Goal: Book appointment/travel/reservation

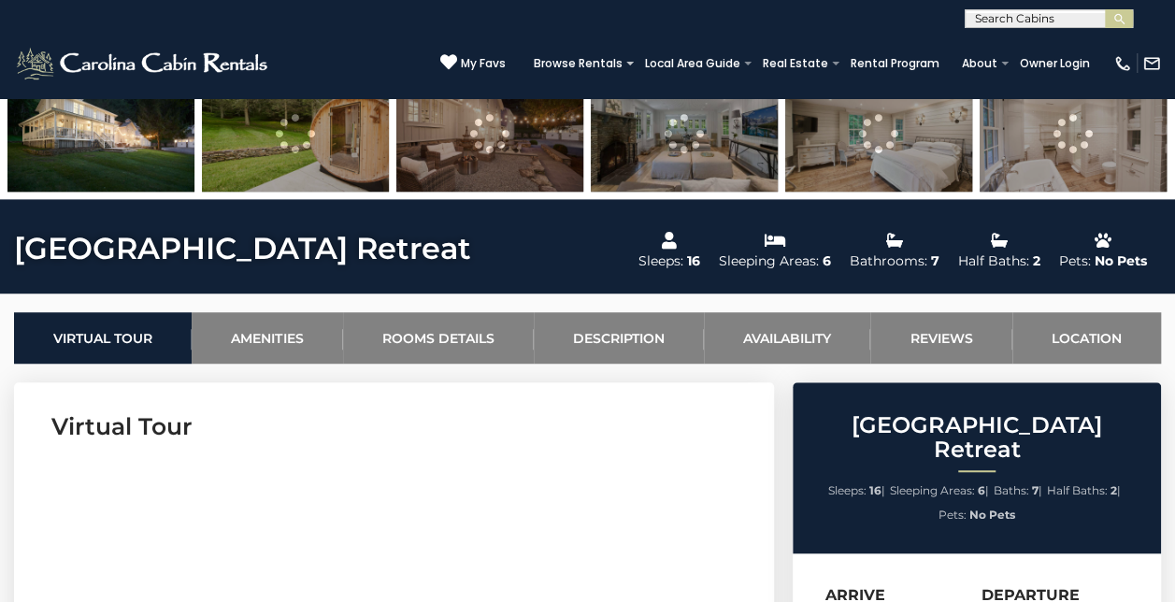
scroll to position [526, 0]
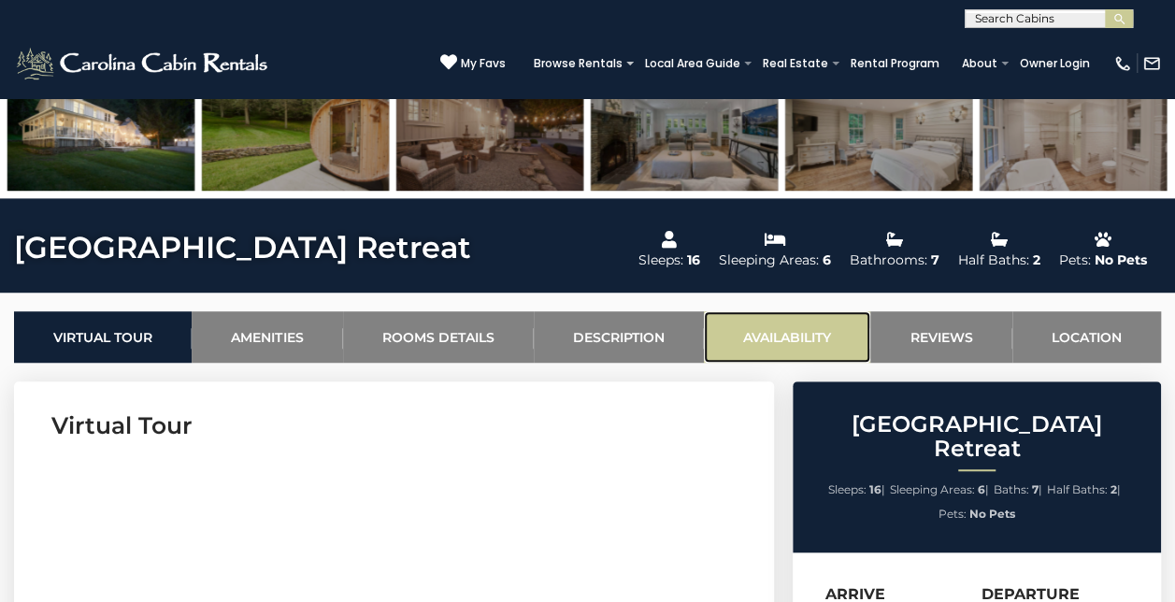
drag, startPoint x: 0, startPoint y: 0, endPoint x: 750, endPoint y: 329, distance: 819.0
click at [750, 329] on link "Availability" at bounding box center [787, 336] width 166 height 51
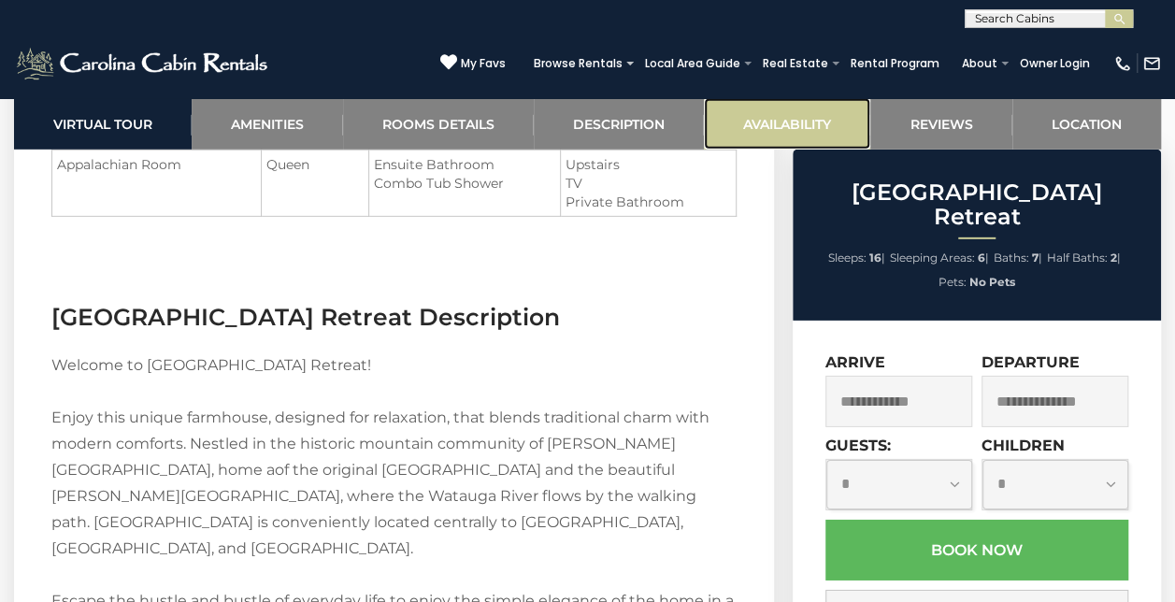
scroll to position [4417, 0]
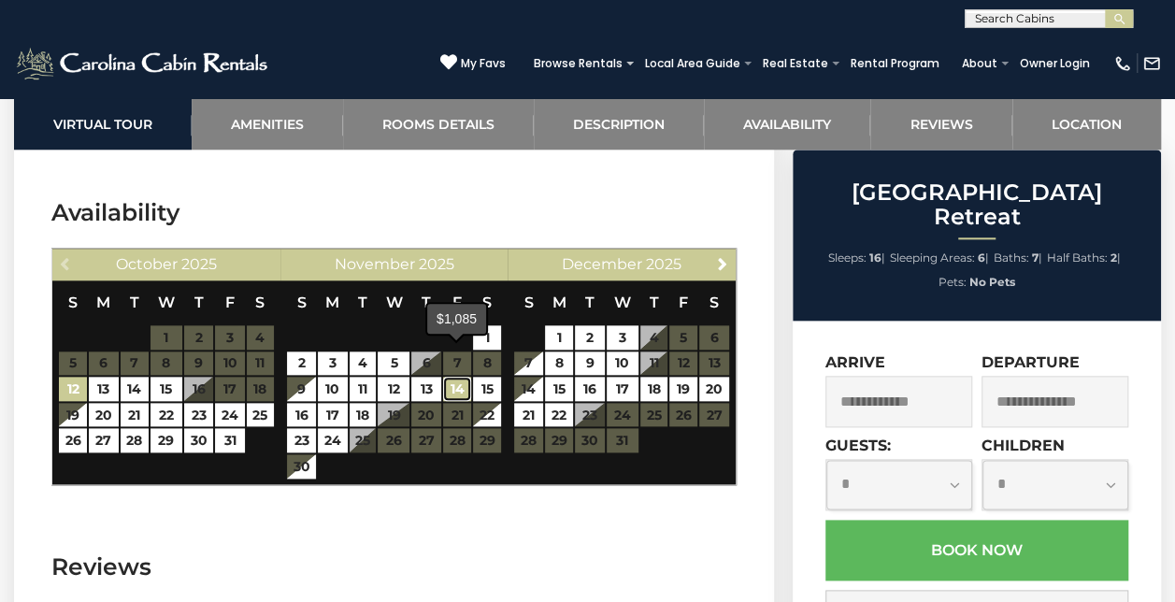
click at [454, 377] on link "14" at bounding box center [457, 389] width 28 height 24
type input "**********"
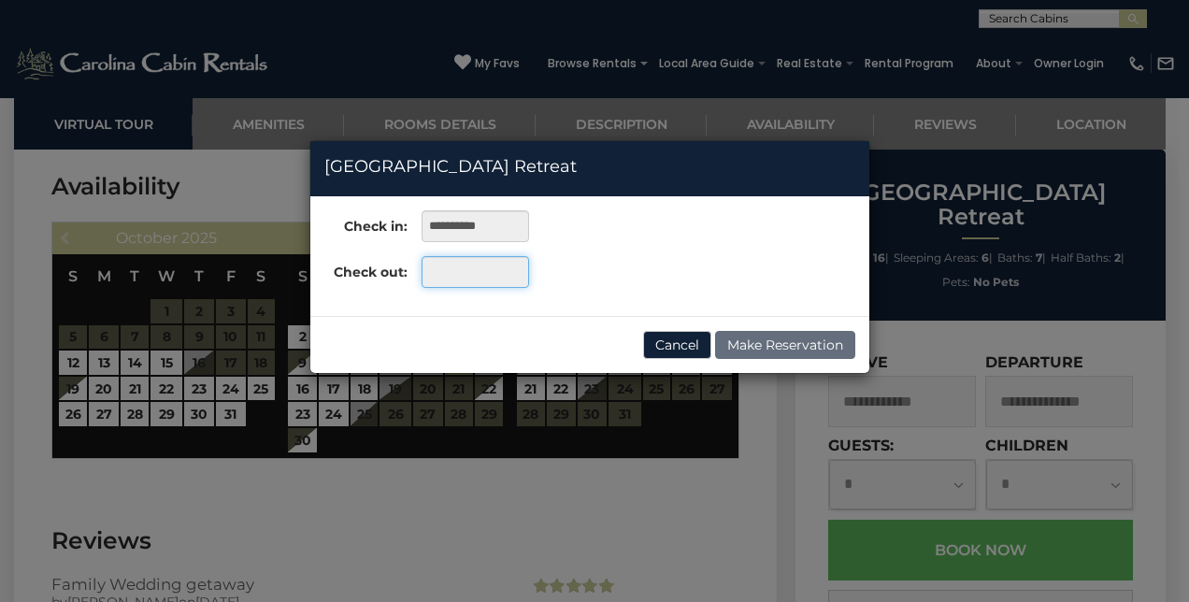
click at [453, 265] on input "text" at bounding box center [476, 272] width 108 height 32
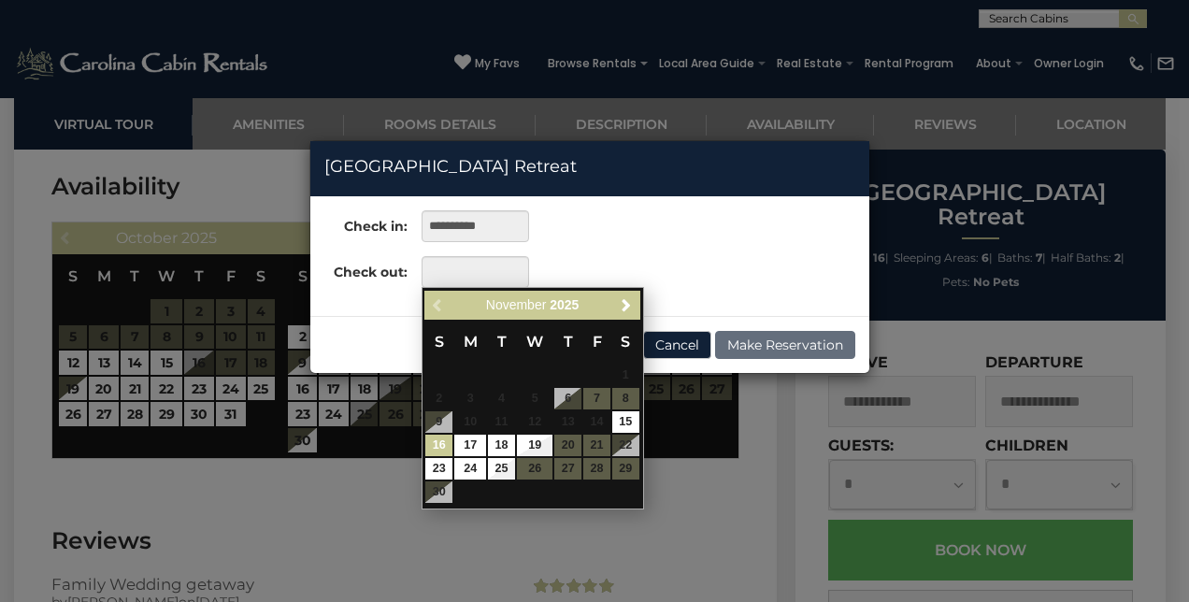
click at [433, 454] on link "16" at bounding box center [438, 446] width 27 height 22
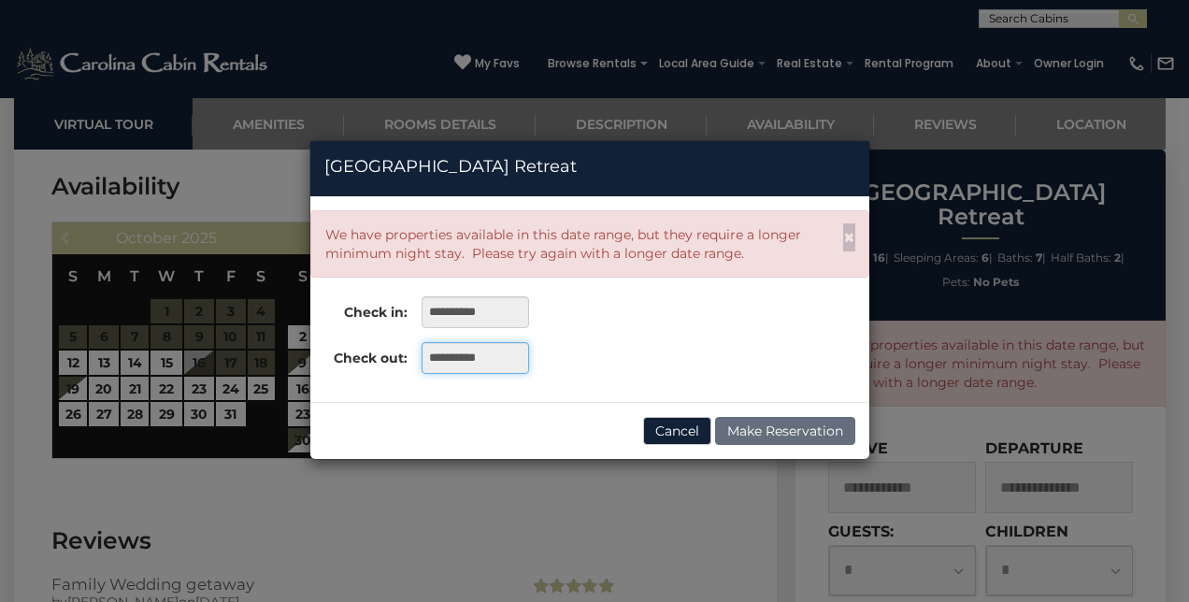
click at [498, 363] on input "**********" at bounding box center [476, 358] width 108 height 32
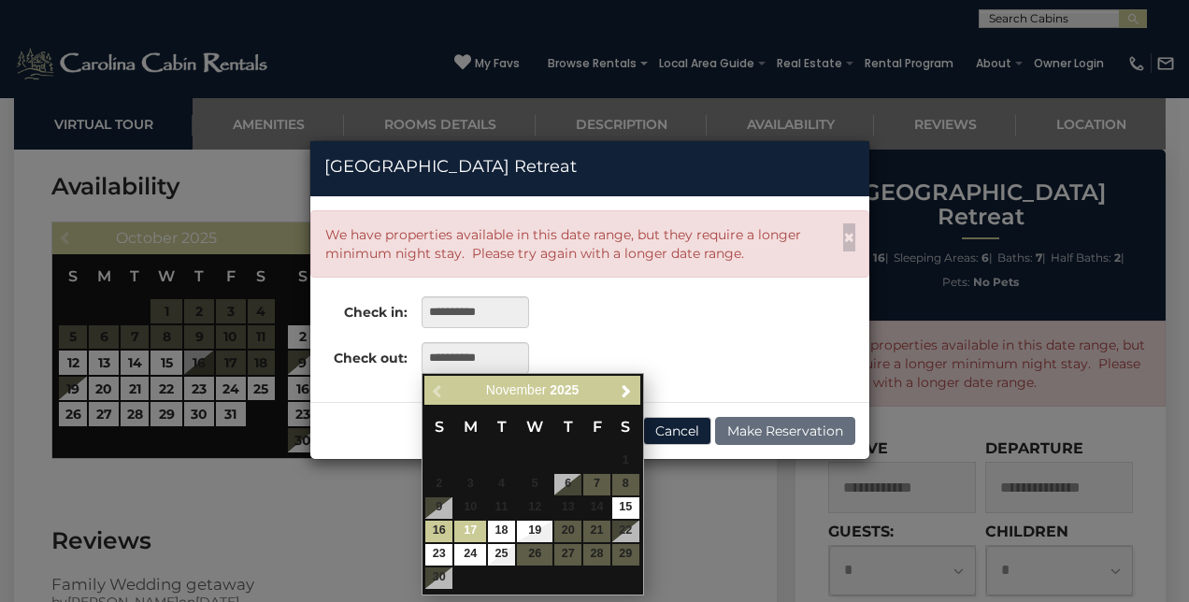
click at [466, 534] on link "17" at bounding box center [470, 532] width 32 height 22
type input "**********"
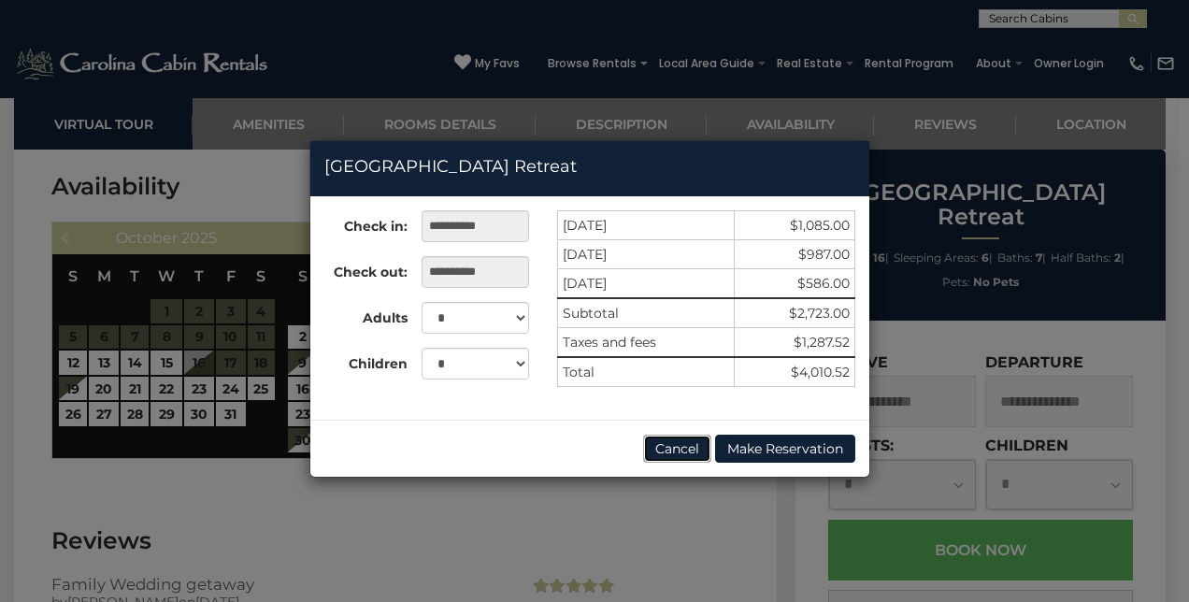
click at [658, 443] on button "Cancel" at bounding box center [677, 449] width 68 height 28
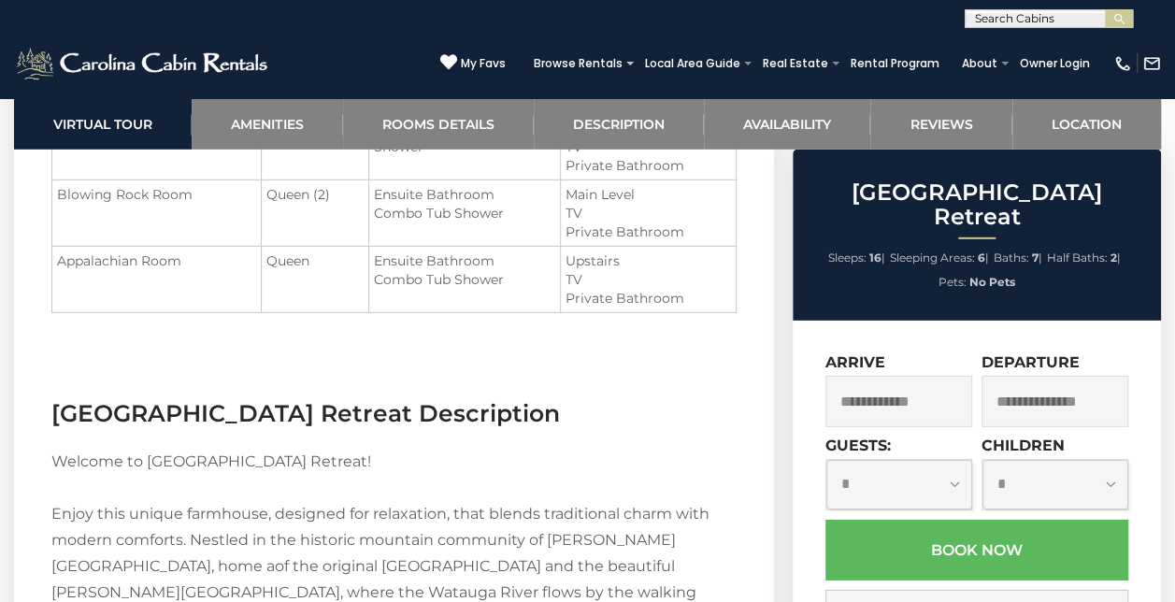
scroll to position [2659, 0]
click at [944, 475] on select "**********" at bounding box center [900, 485] width 146 height 50
select select "*"
click at [827, 460] on select "**********" at bounding box center [900, 485] width 146 height 50
click at [898, 398] on input "text" at bounding box center [899, 401] width 147 height 51
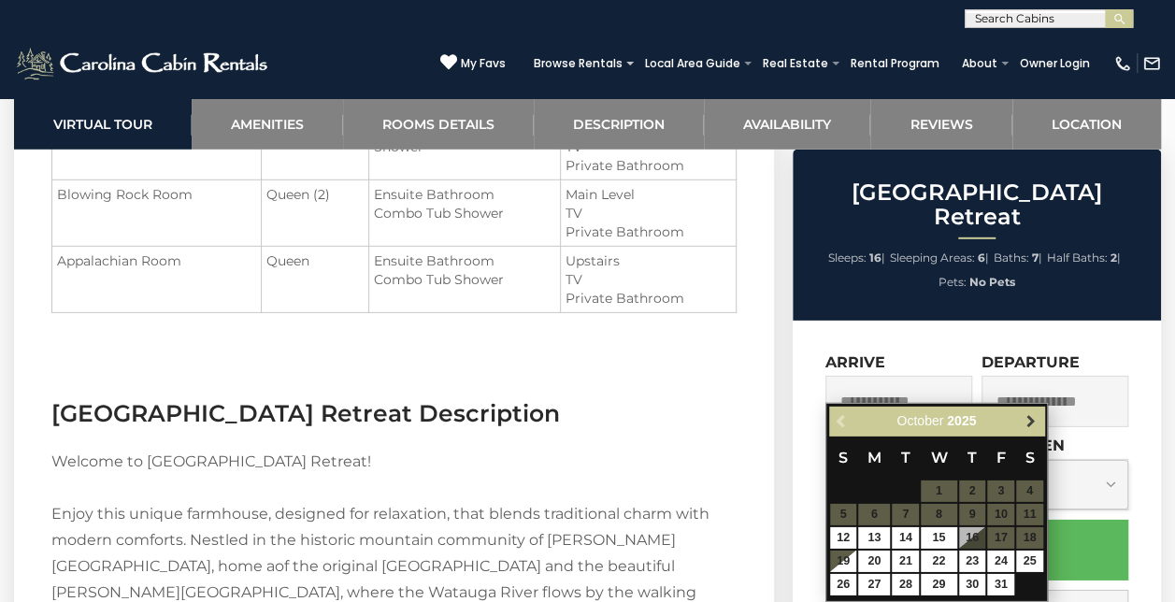
click at [1029, 429] on link "Next" at bounding box center [1030, 421] width 23 height 23
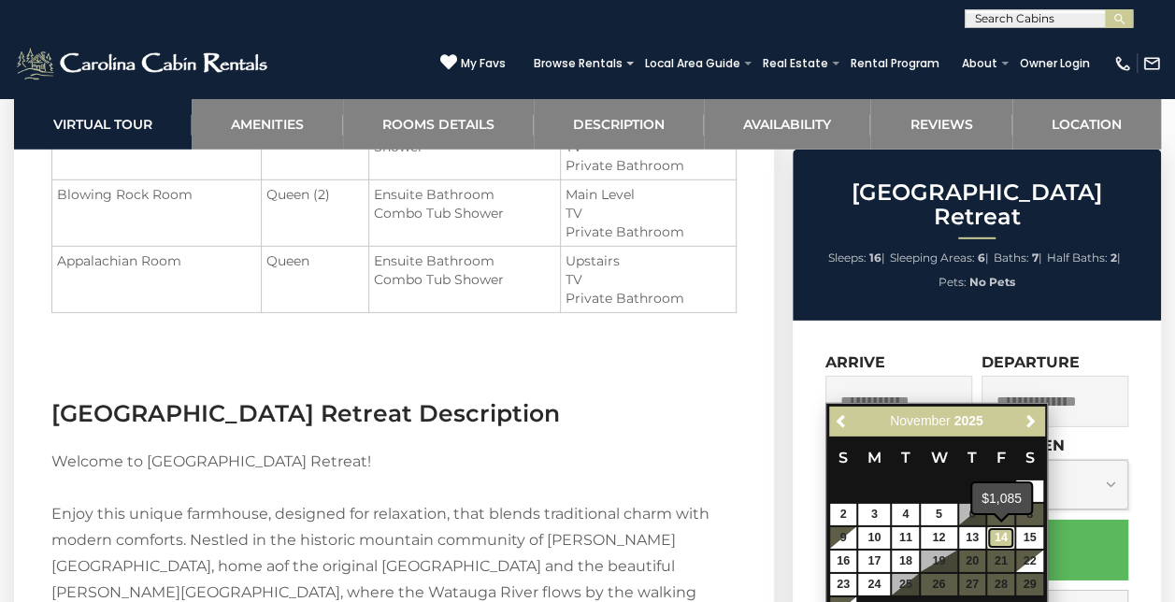
click at [1000, 541] on link "14" at bounding box center [1000, 538] width 27 height 22
type input "**********"
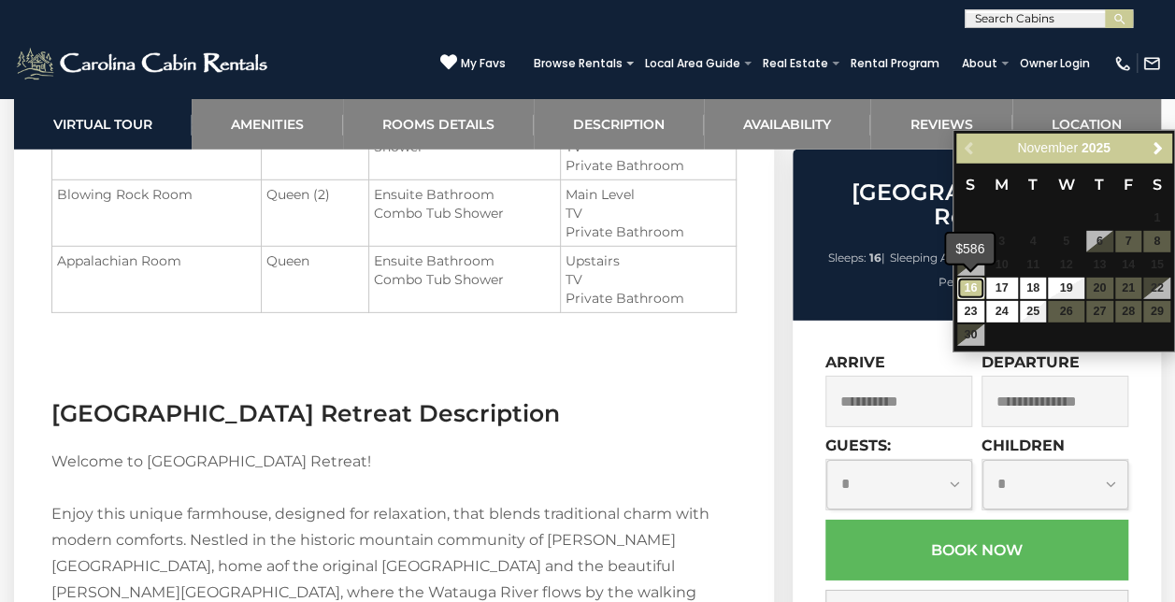
click at [978, 284] on link "16" at bounding box center [970, 289] width 27 height 22
type input "**********"
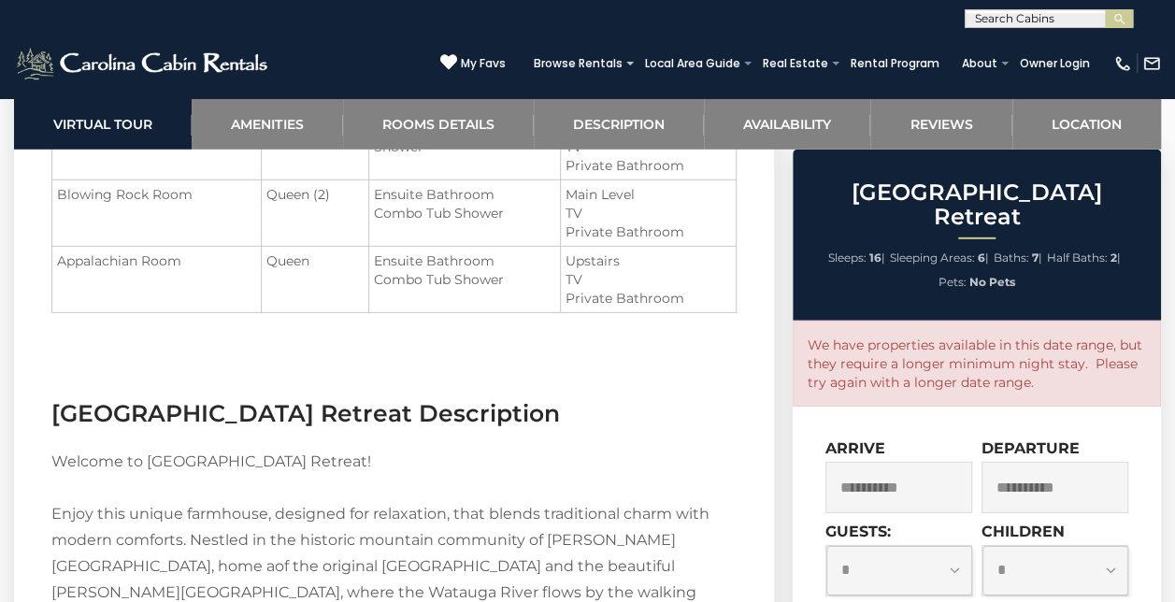
click at [902, 546] on select "**********" at bounding box center [900, 571] width 146 height 50
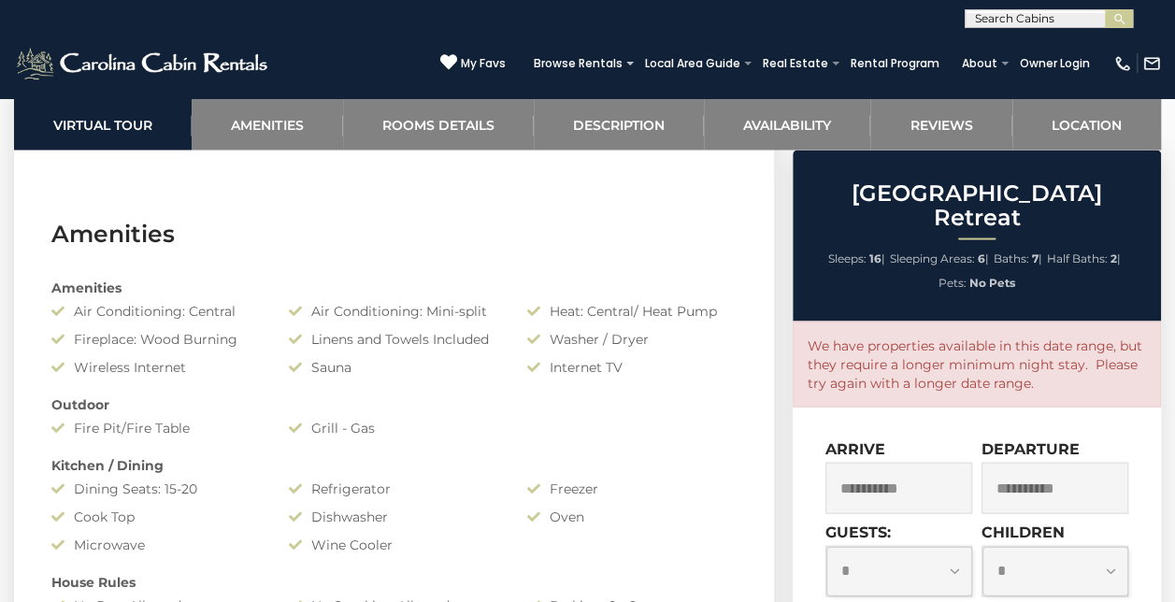
scroll to position [1737, 0]
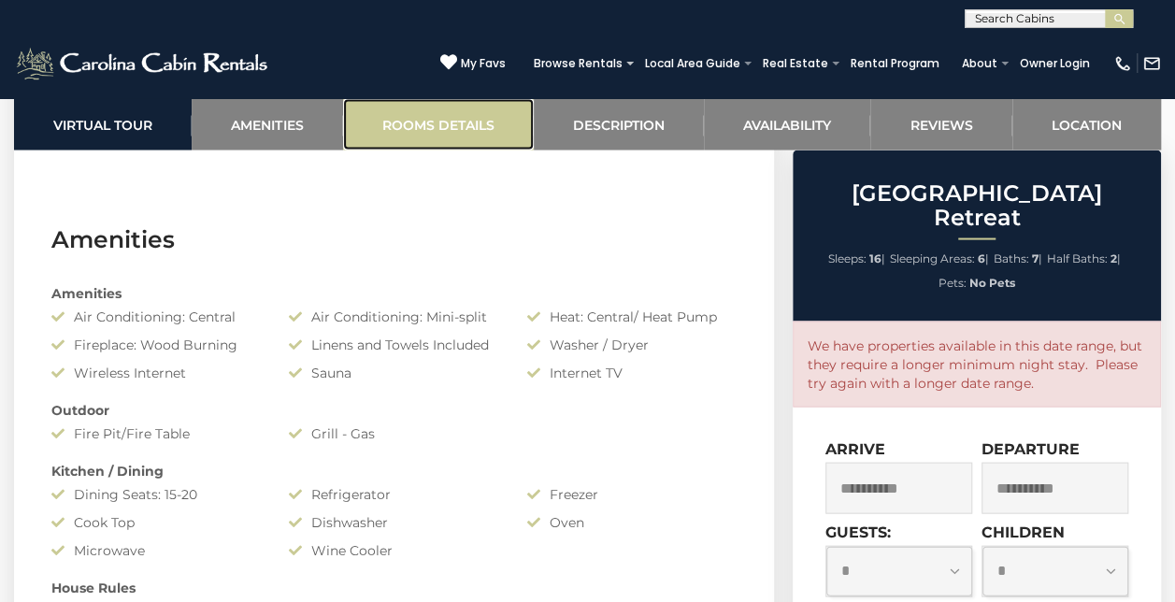
click at [471, 128] on link "Rooms Details" at bounding box center [438, 123] width 191 height 51
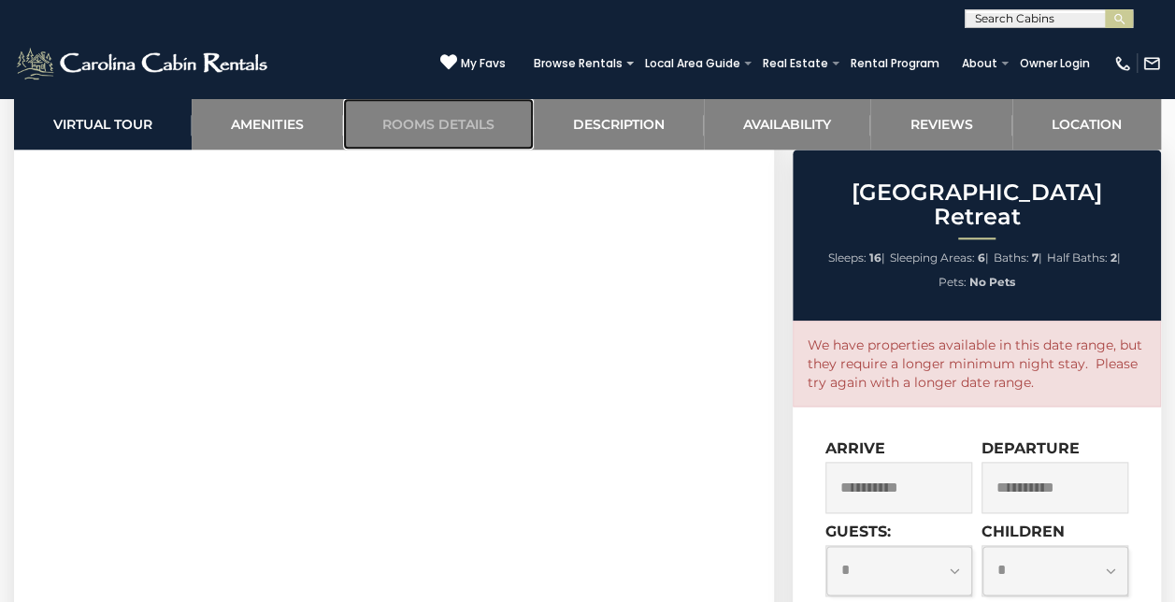
scroll to position [948, 0]
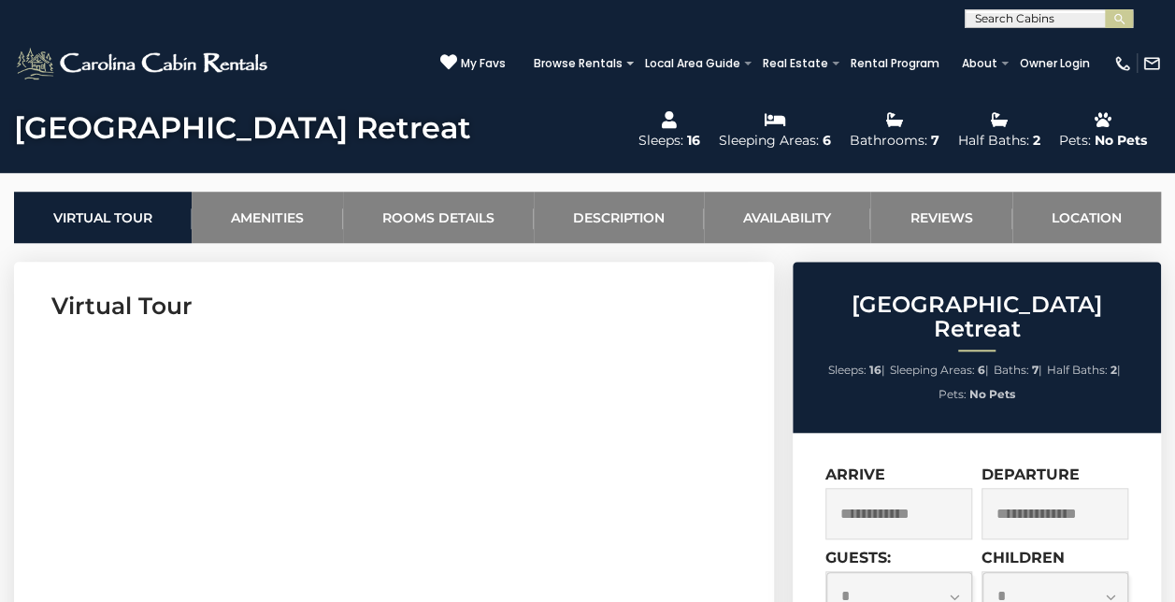
scroll to position [647, 0]
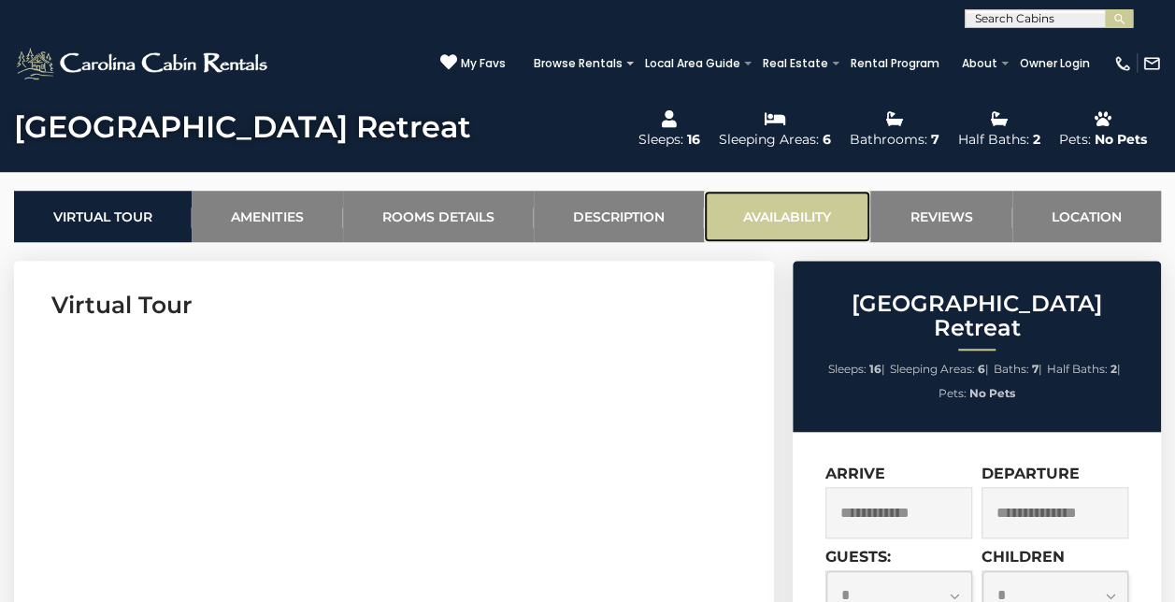
click at [737, 208] on link "Availability" at bounding box center [787, 216] width 166 height 51
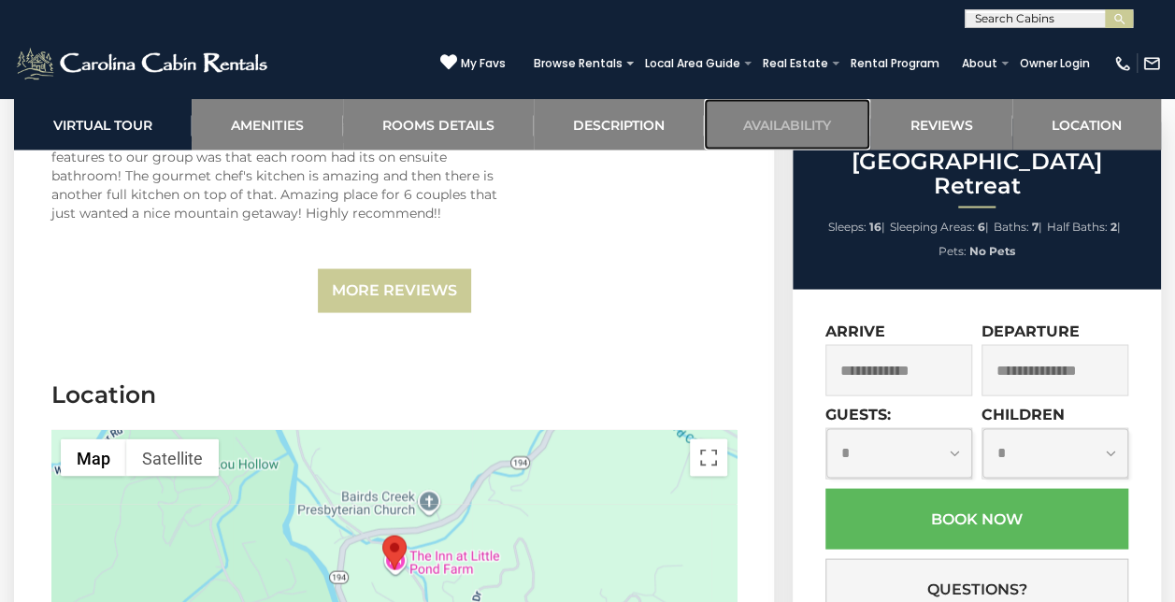
scroll to position [5149, 0]
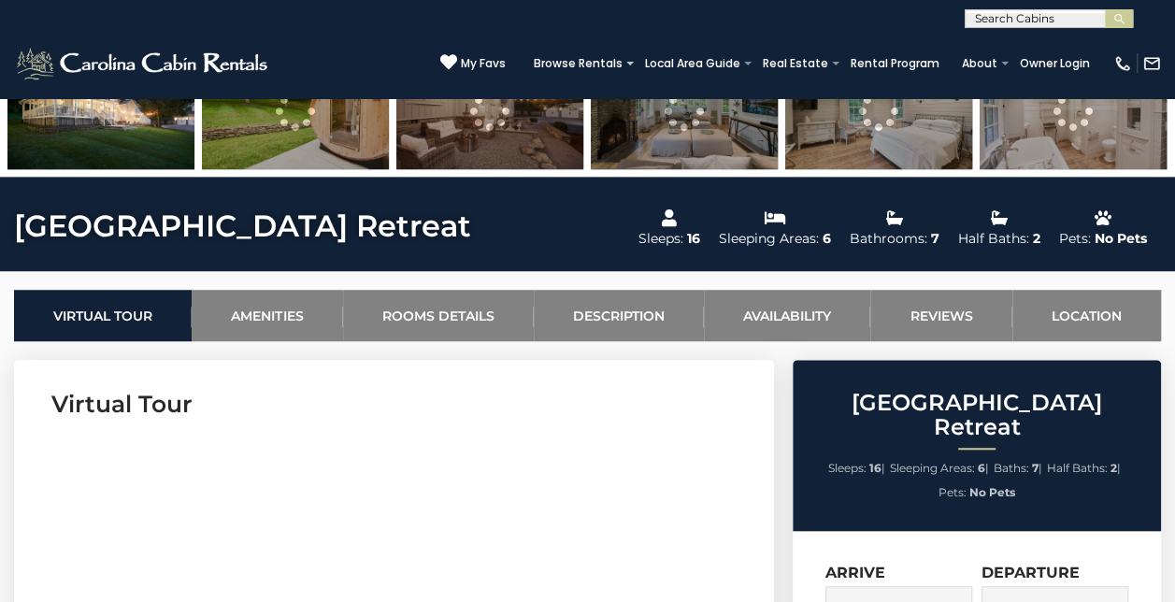
scroll to position [656, 0]
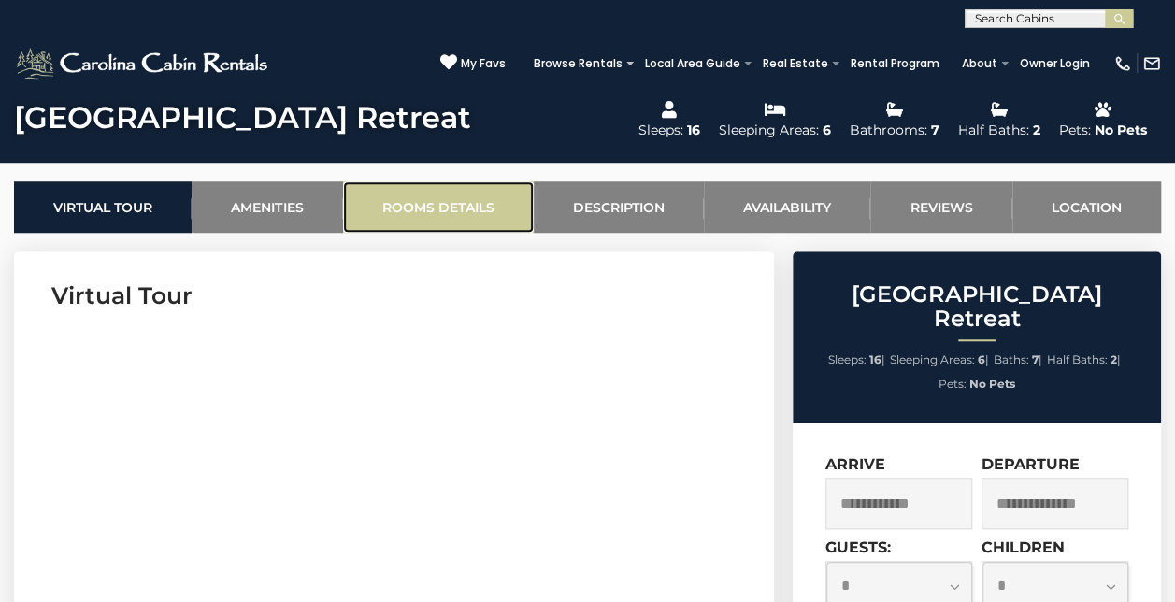
click at [417, 198] on link "Rooms Details" at bounding box center [438, 206] width 191 height 51
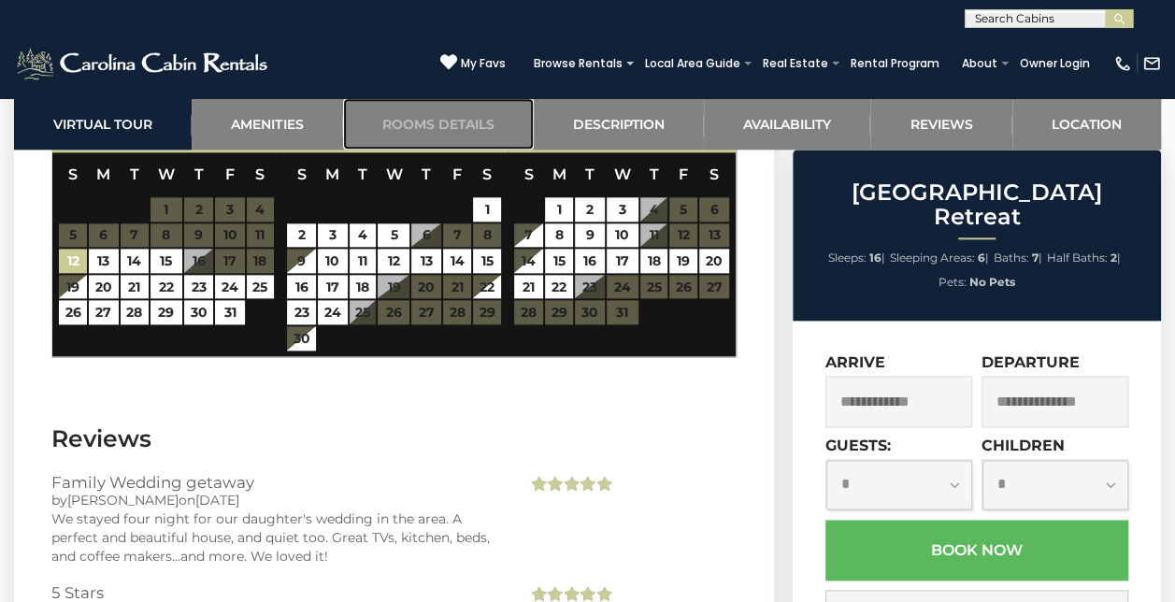
scroll to position [4365, 0]
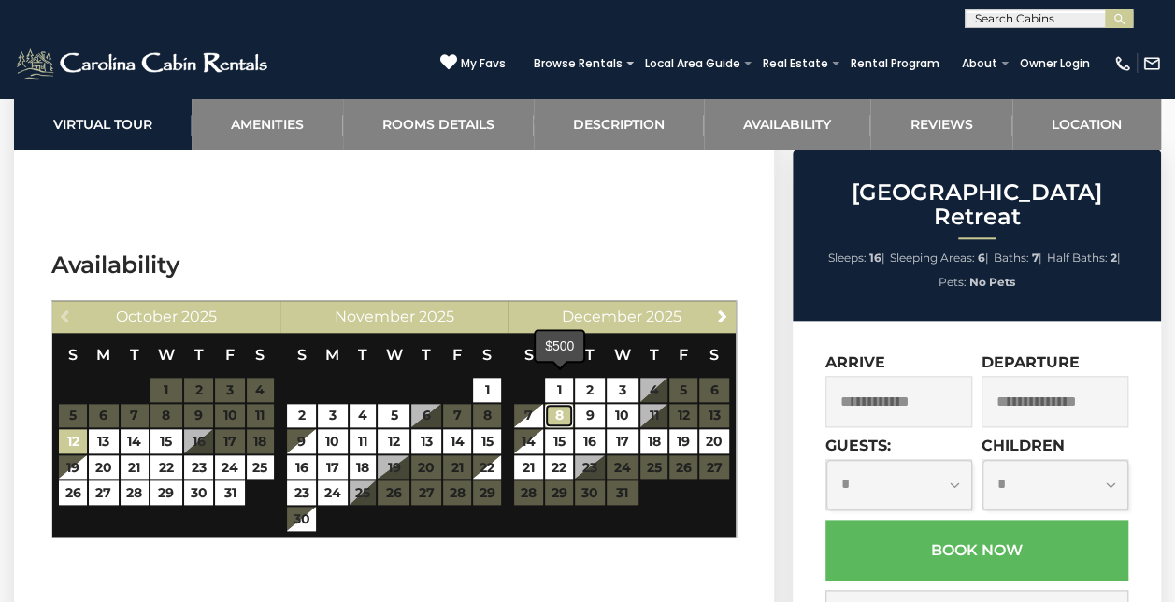
click at [561, 404] on link "8" at bounding box center [559, 416] width 28 height 24
type input "**********"
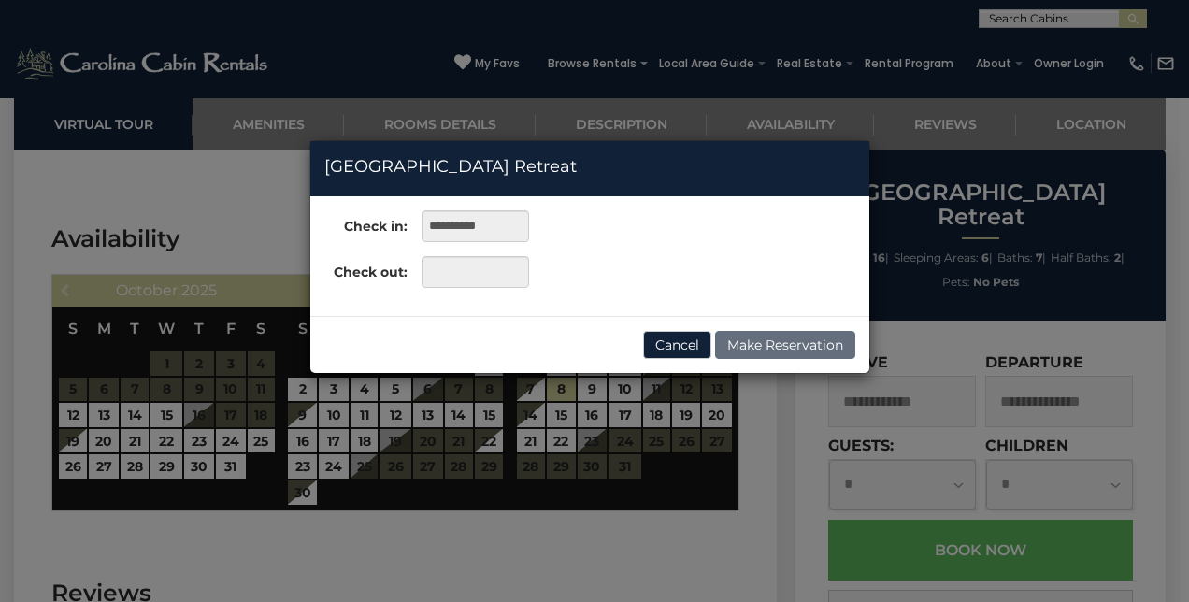
click at [469, 254] on div "**********" at bounding box center [426, 256] width 233 height 92
click at [463, 273] on input "text" at bounding box center [476, 272] width 108 height 32
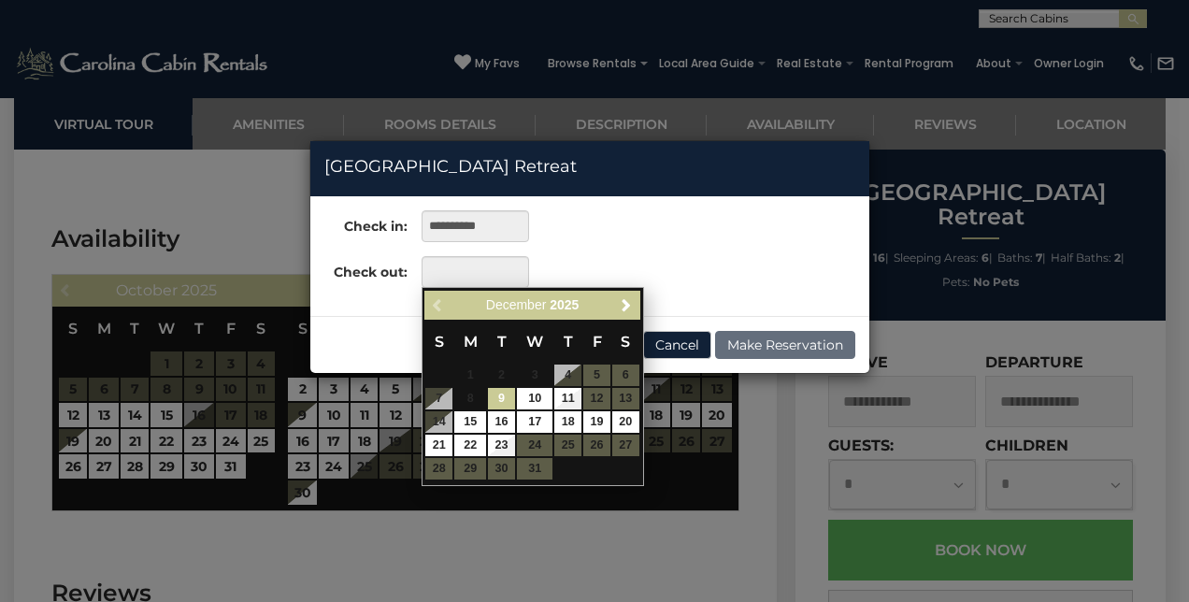
click at [499, 395] on link "9" at bounding box center [501, 399] width 27 height 22
type input "**********"
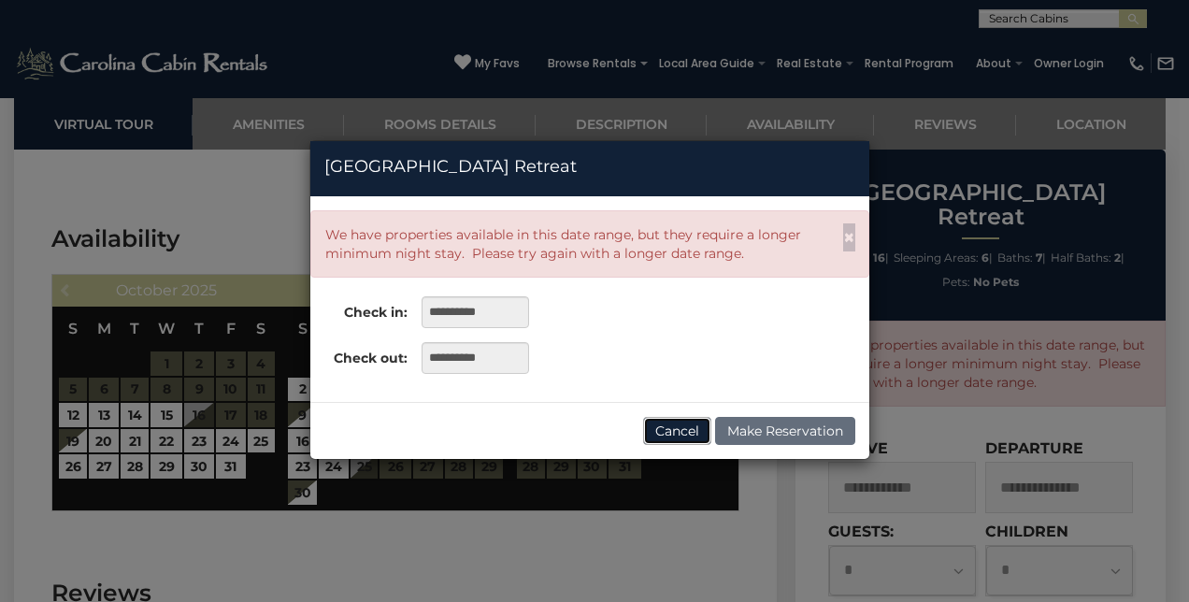
click at [690, 419] on button "Cancel" at bounding box center [677, 431] width 68 height 28
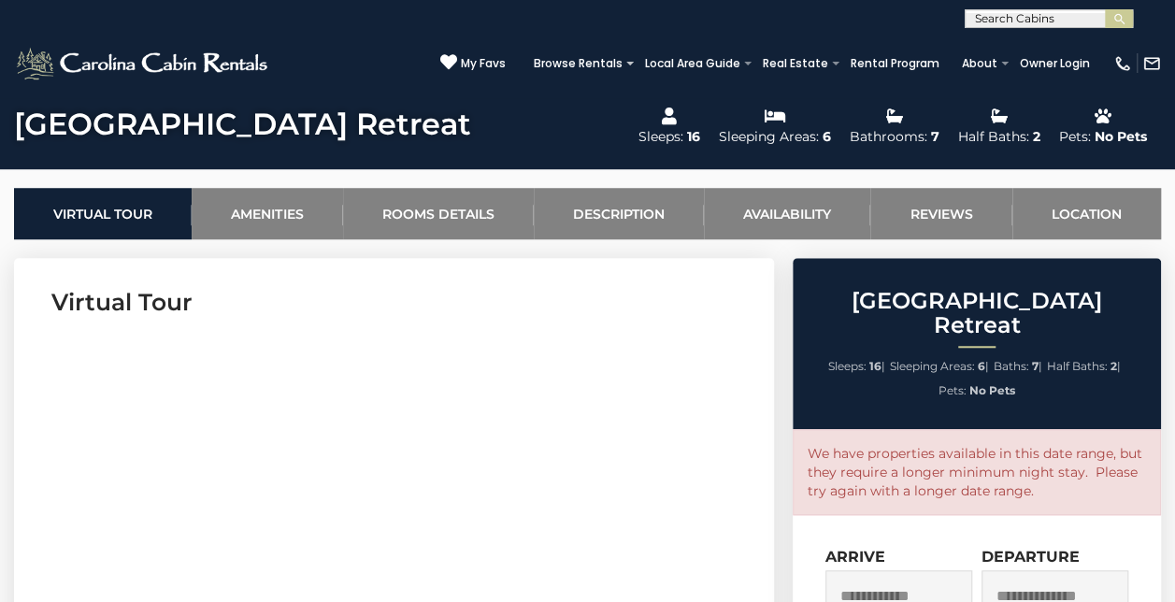
scroll to position [649, 0]
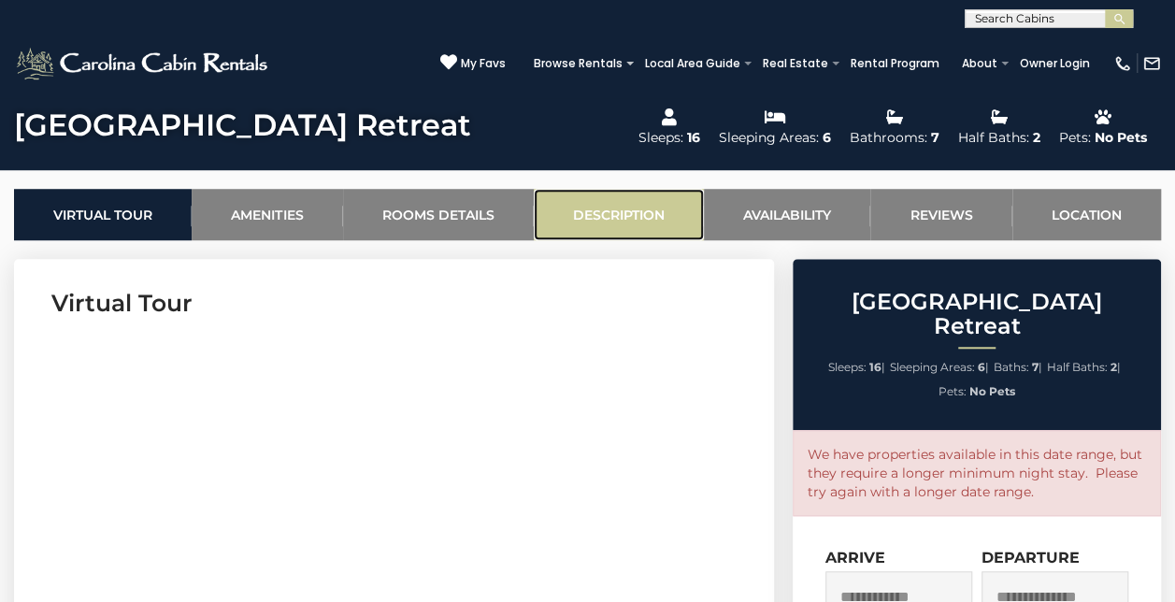
click at [638, 237] on link "Description" at bounding box center [619, 214] width 170 height 51
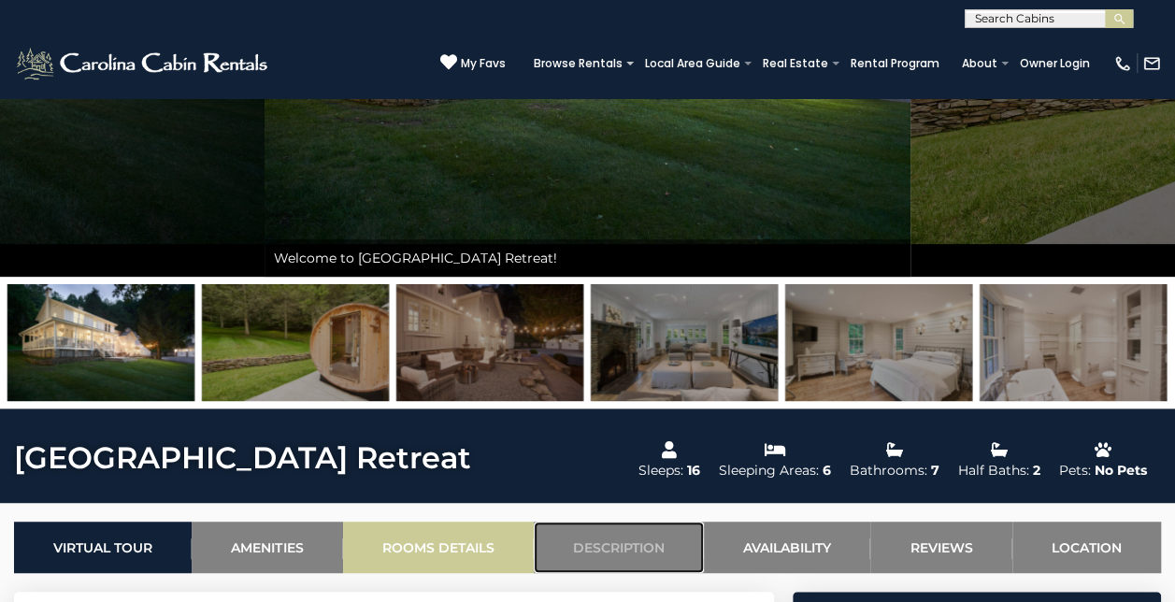
scroll to position [318, 0]
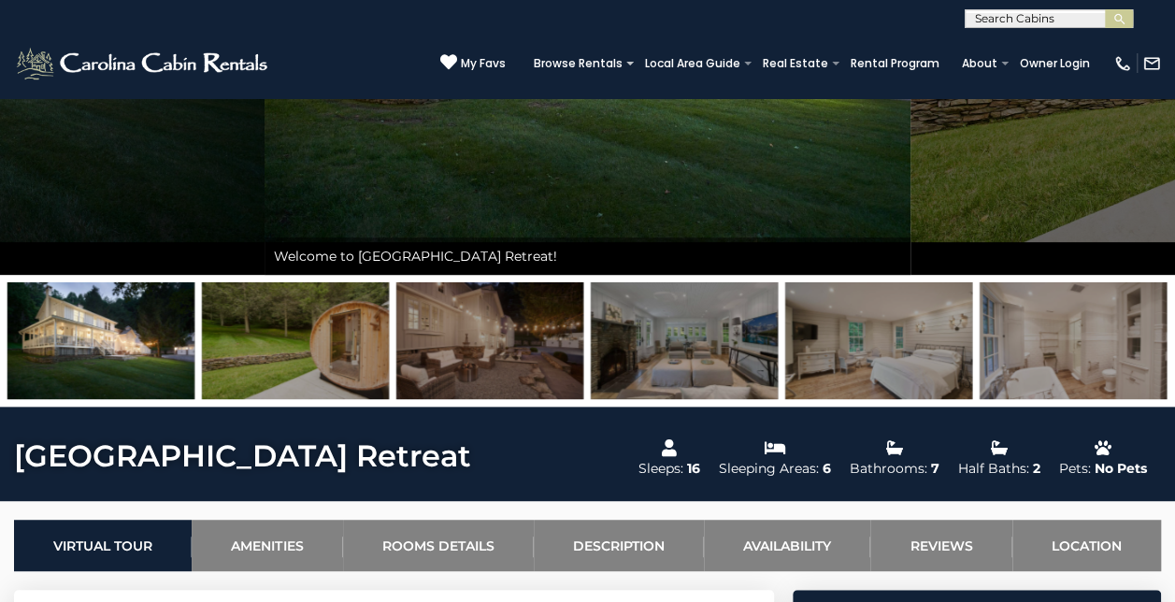
click at [333, 354] on img at bounding box center [295, 340] width 187 height 117
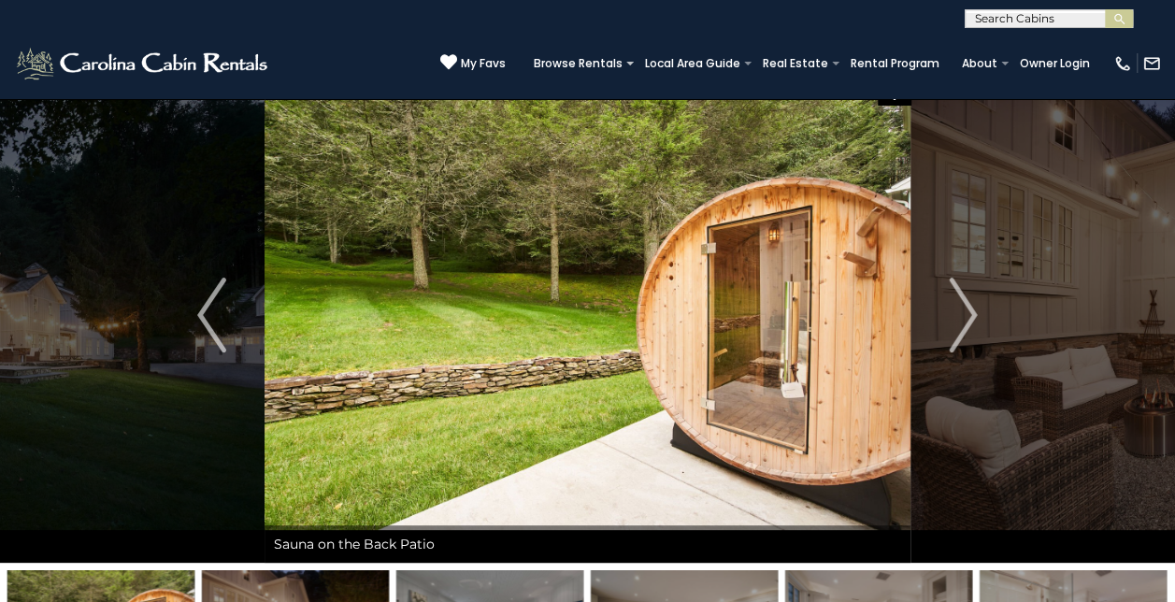
scroll to position [0, 0]
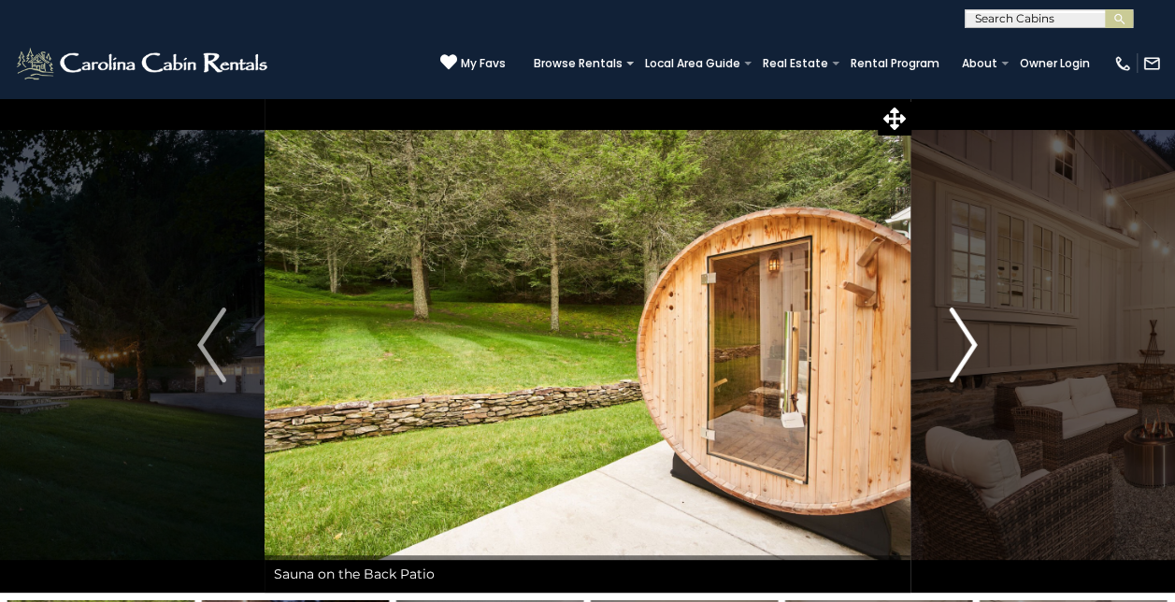
click at [997, 324] on button "Next" at bounding box center [963, 345] width 105 height 496
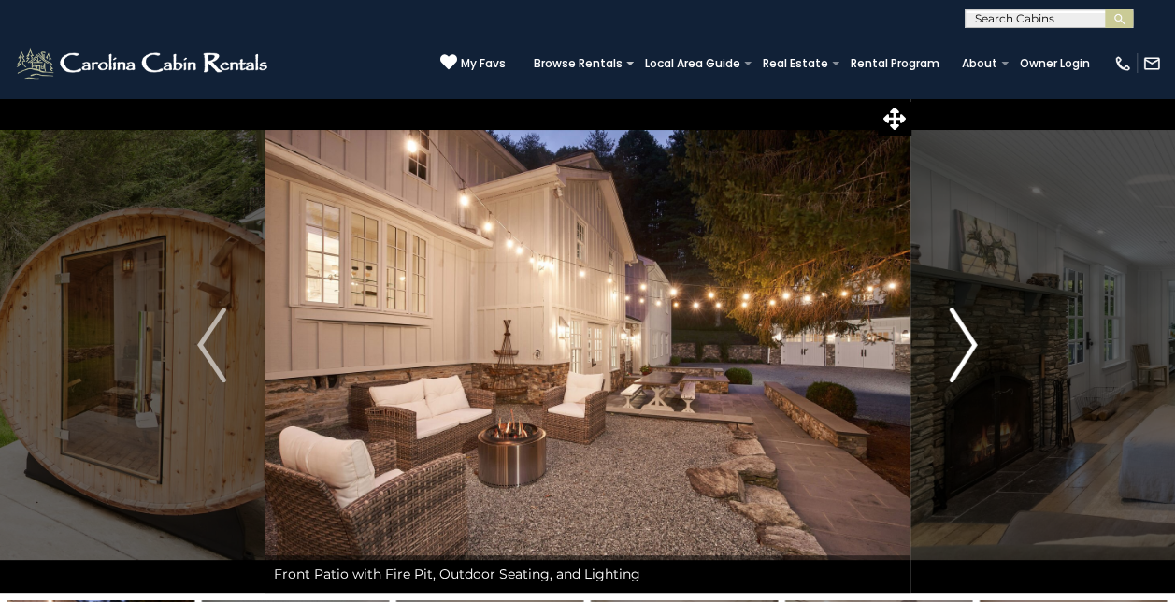
click at [975, 338] on img "Next" at bounding box center [963, 345] width 28 height 75
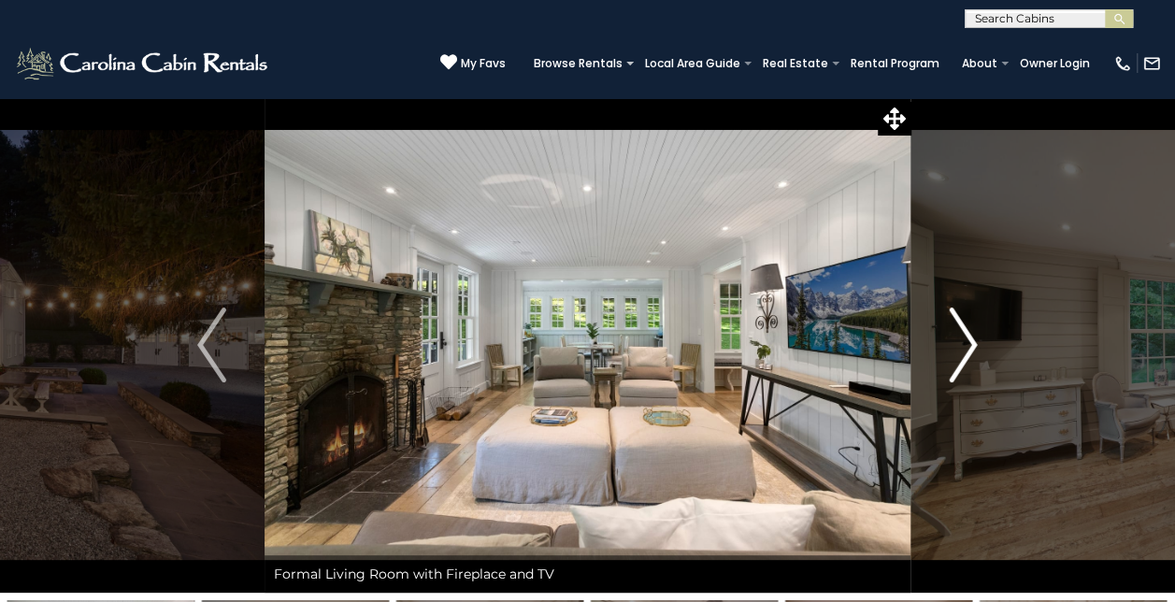
click at [975, 338] on img "Next" at bounding box center [963, 345] width 28 height 75
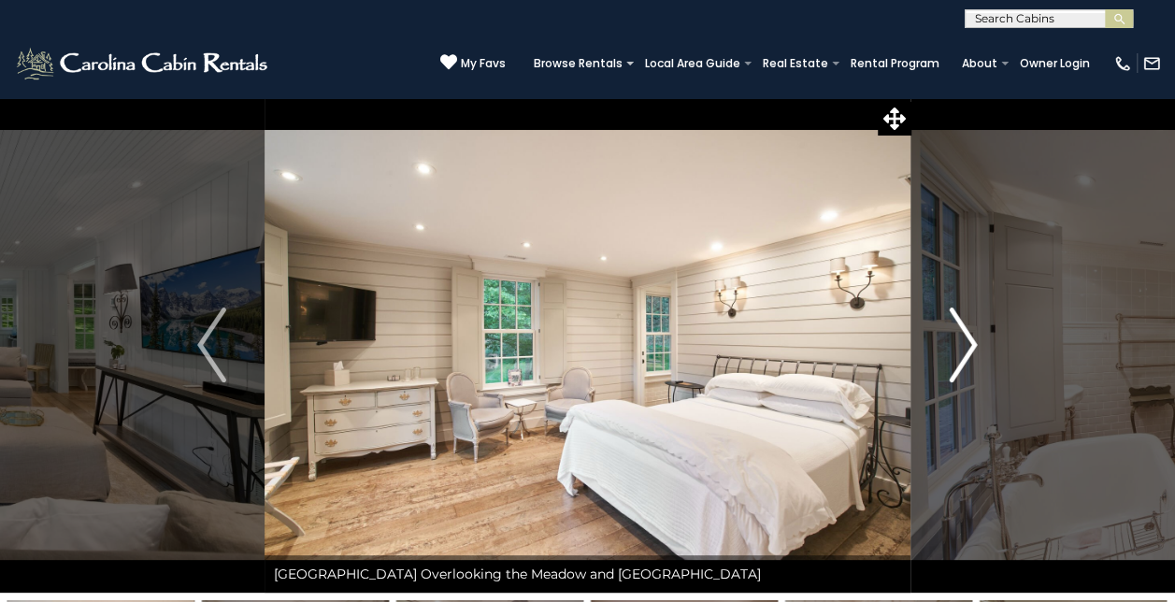
click at [975, 338] on img "Next" at bounding box center [963, 345] width 28 height 75
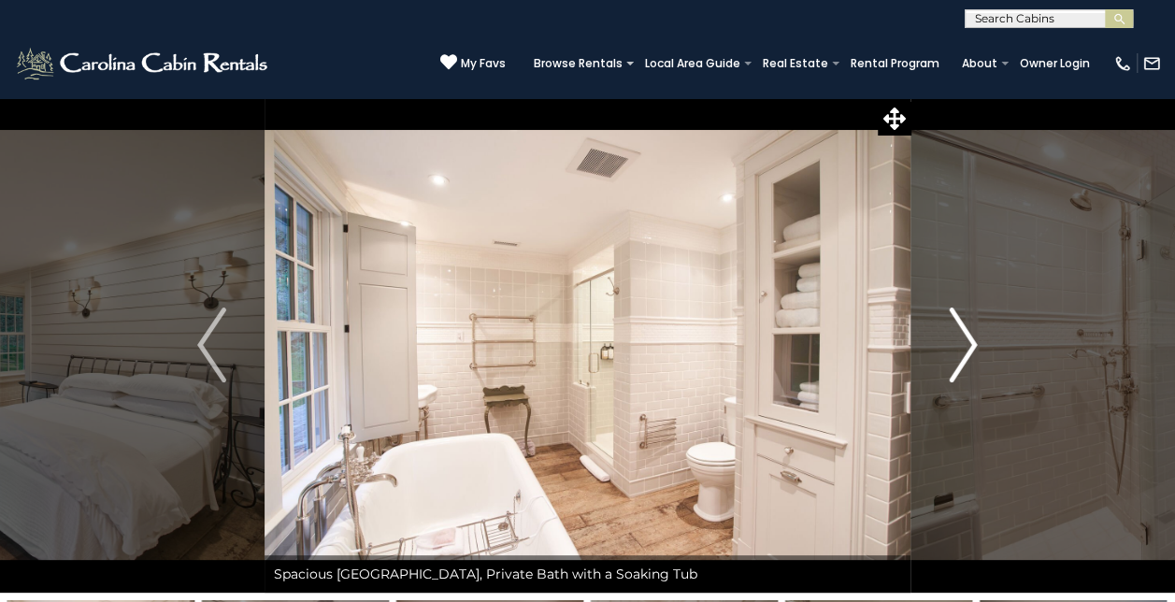
click at [975, 338] on img "Next" at bounding box center [963, 345] width 28 height 75
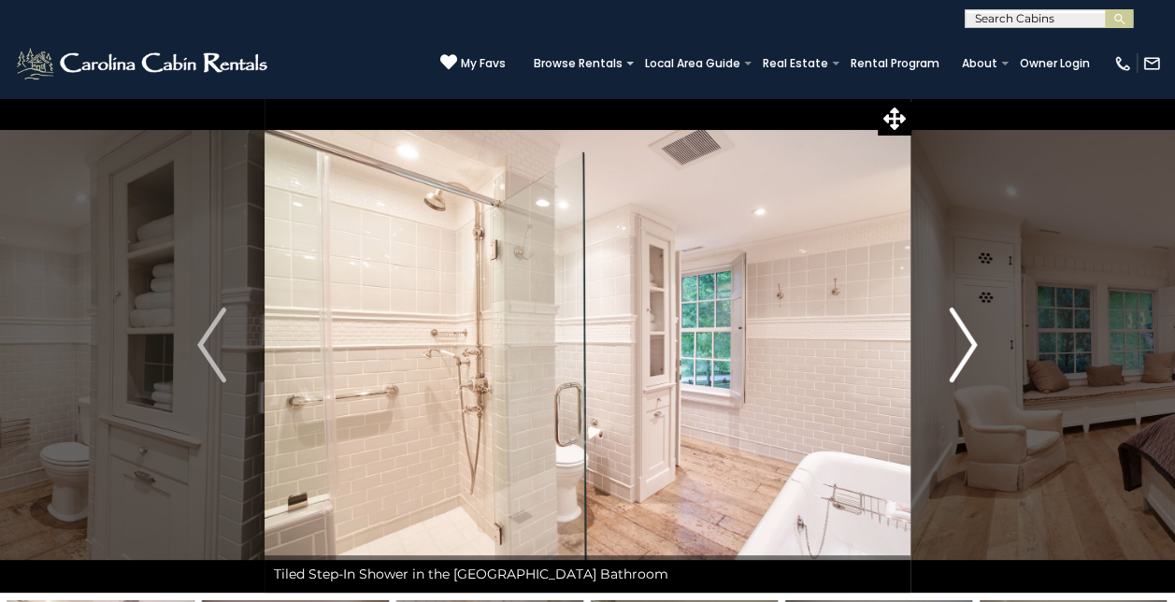
click at [975, 338] on img "Next" at bounding box center [963, 345] width 28 height 75
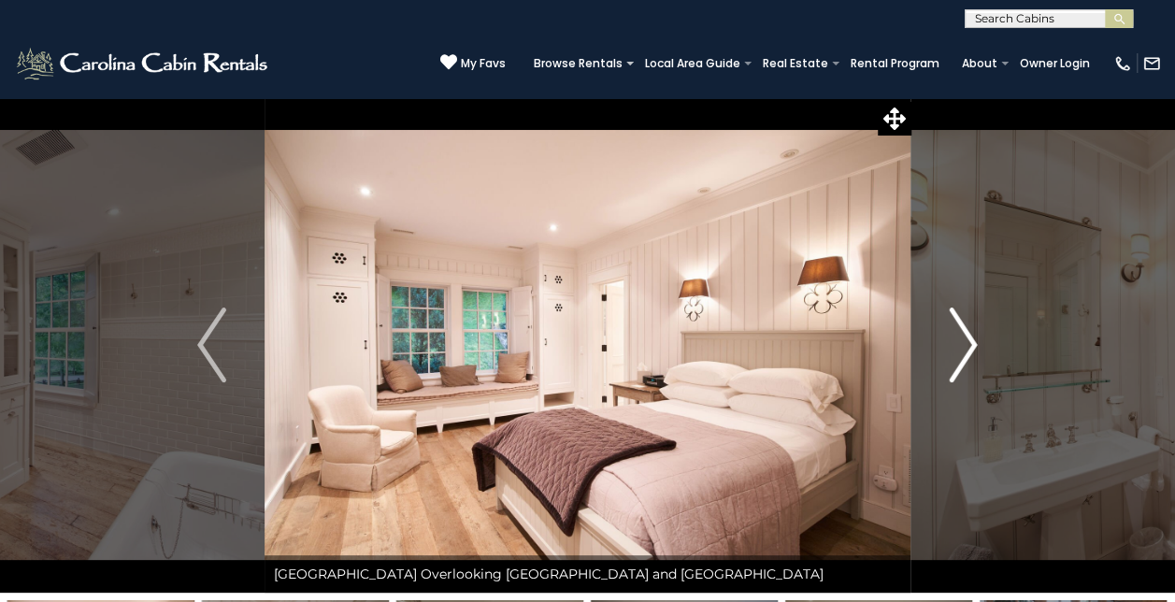
click at [975, 338] on img "Next" at bounding box center [963, 345] width 28 height 75
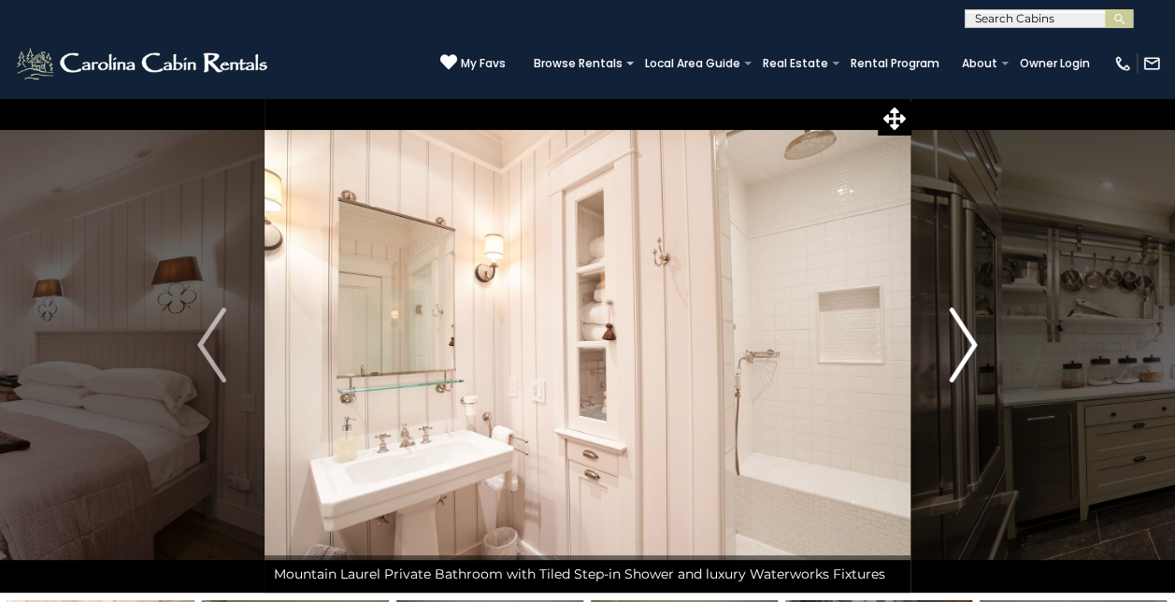
click at [975, 338] on img "Next" at bounding box center [963, 345] width 28 height 75
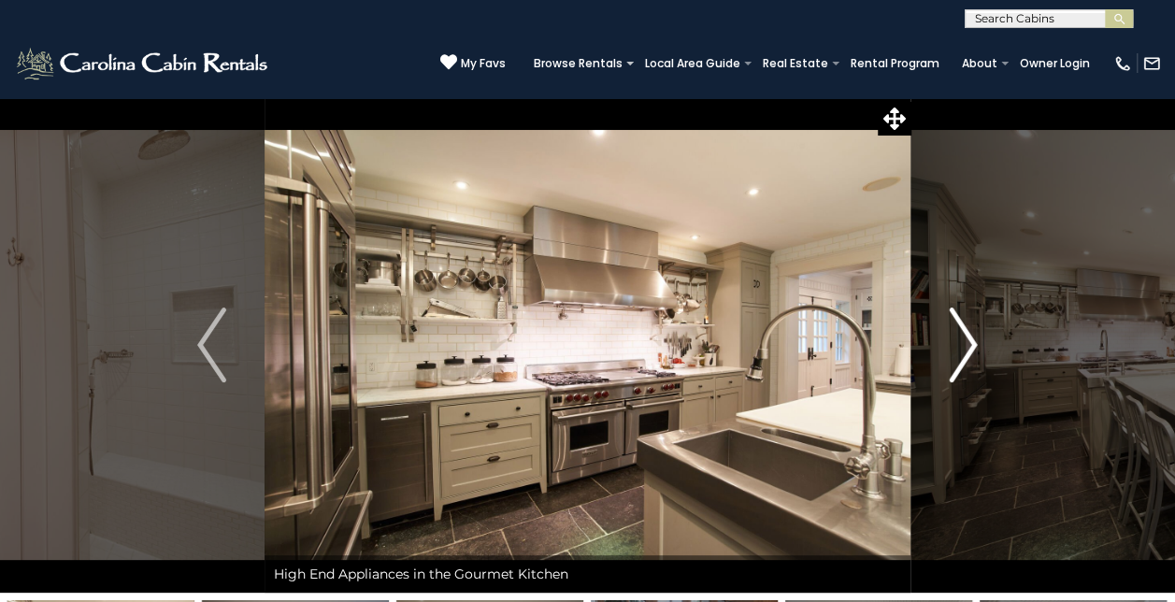
click at [975, 338] on img "Next" at bounding box center [963, 345] width 28 height 75
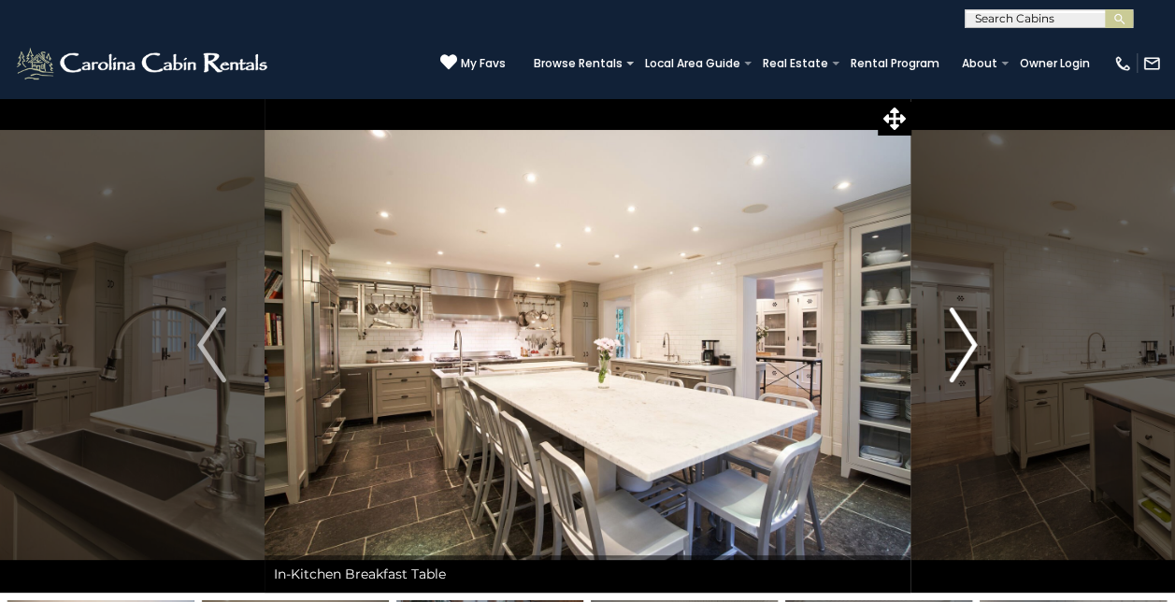
click at [966, 335] on img "Next" at bounding box center [963, 345] width 28 height 75
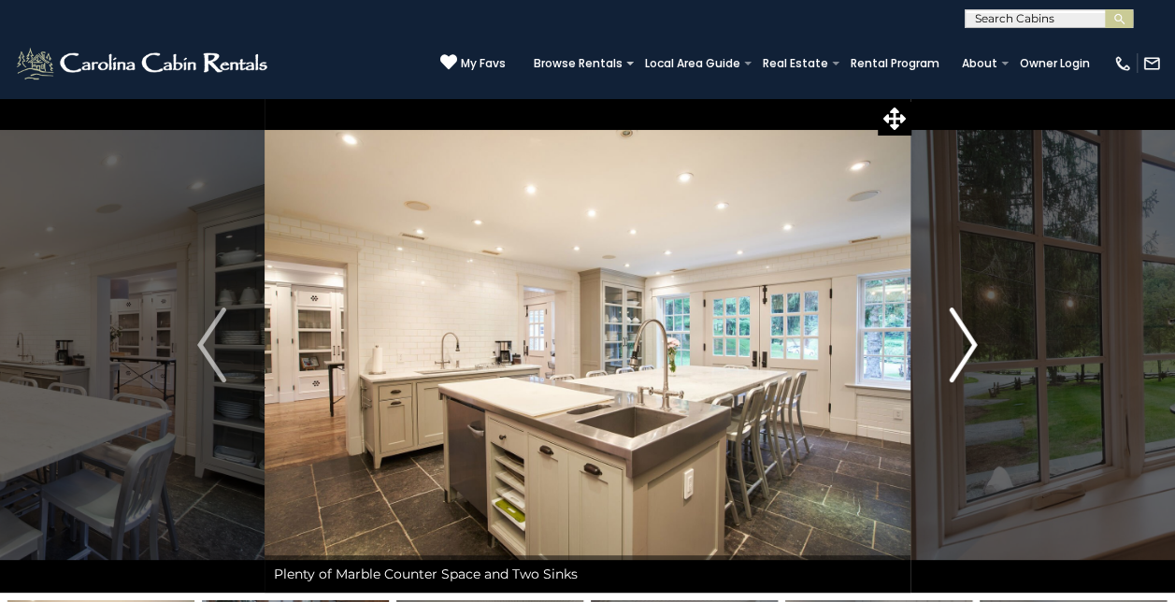
click at [966, 335] on img "Next" at bounding box center [963, 345] width 28 height 75
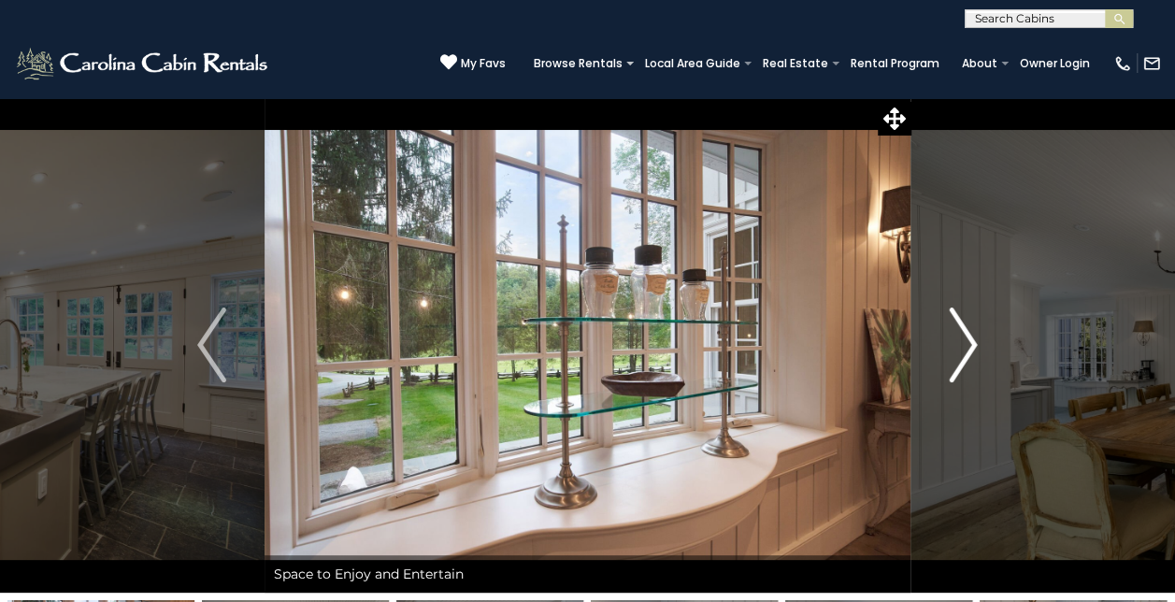
click at [966, 335] on img "Next" at bounding box center [963, 345] width 28 height 75
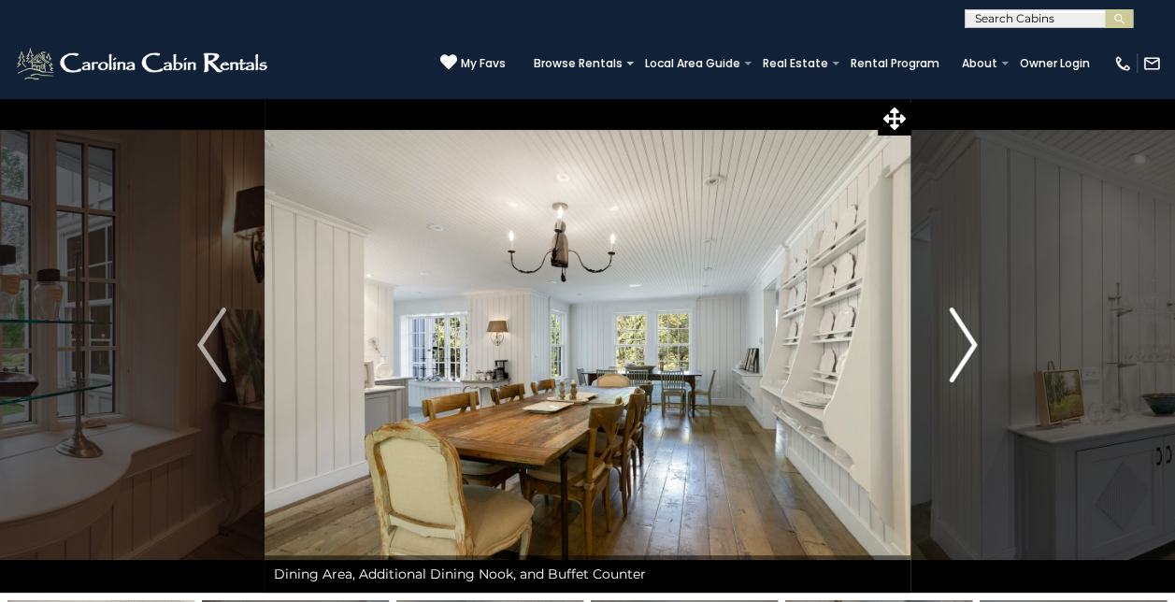
click at [966, 335] on img "Next" at bounding box center [963, 345] width 28 height 75
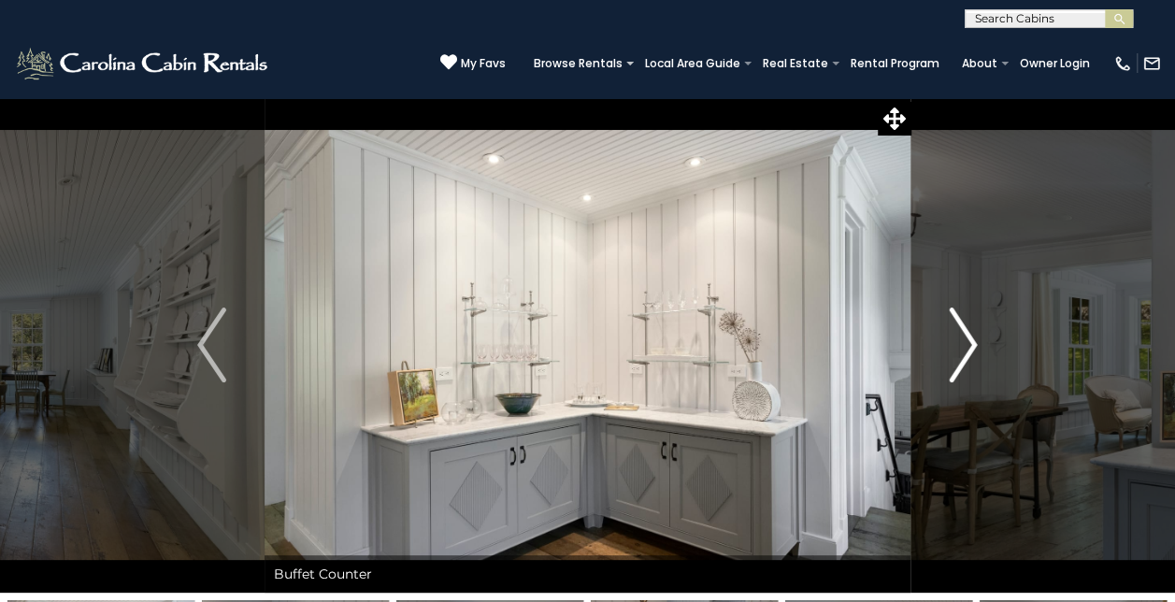
click at [966, 335] on img "Next" at bounding box center [963, 345] width 28 height 75
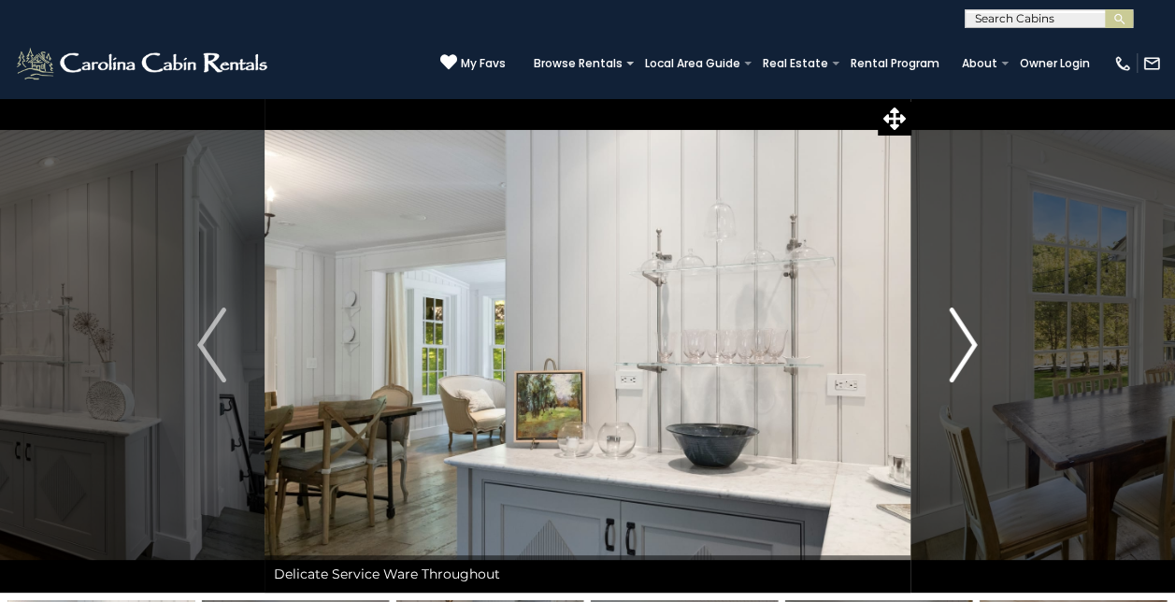
click at [966, 335] on img "Next" at bounding box center [963, 345] width 28 height 75
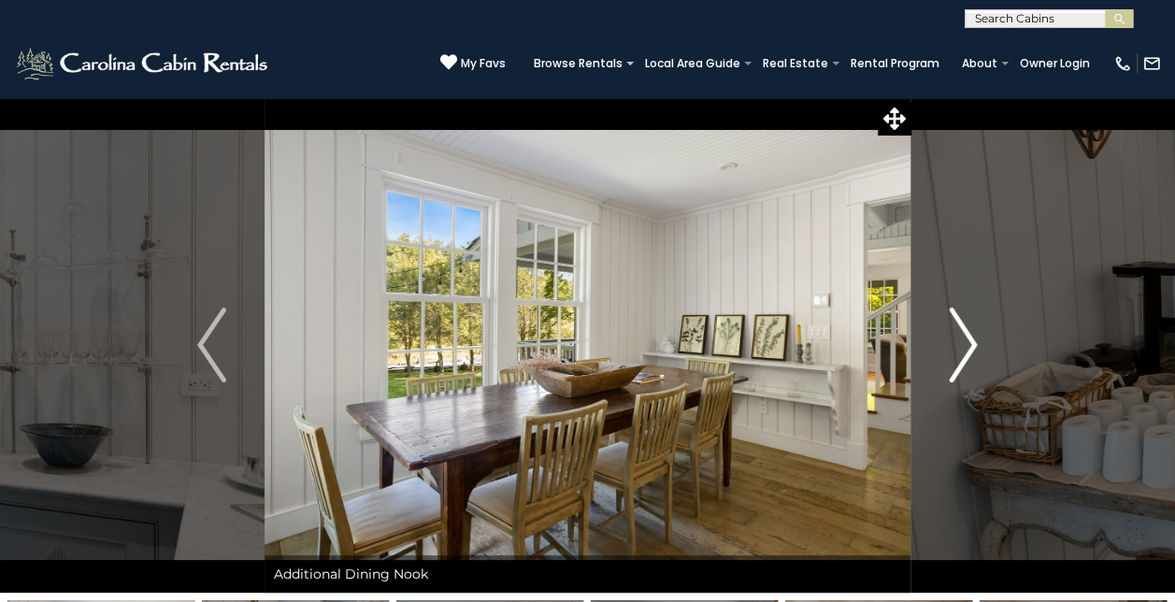
click at [966, 335] on img "Next" at bounding box center [963, 345] width 28 height 75
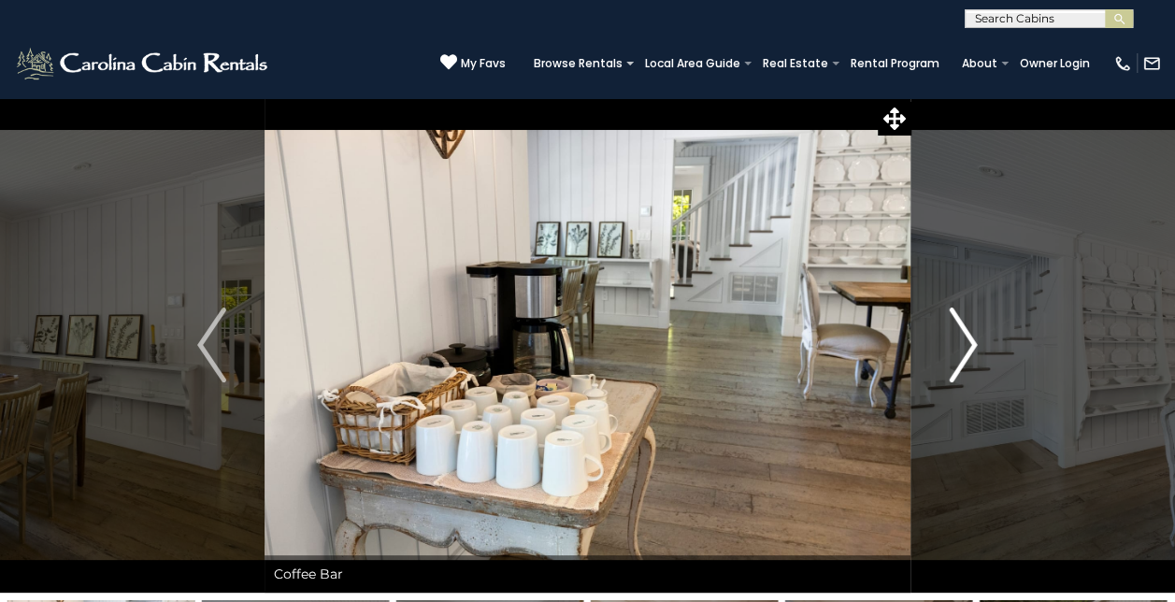
click at [966, 335] on img "Next" at bounding box center [963, 345] width 28 height 75
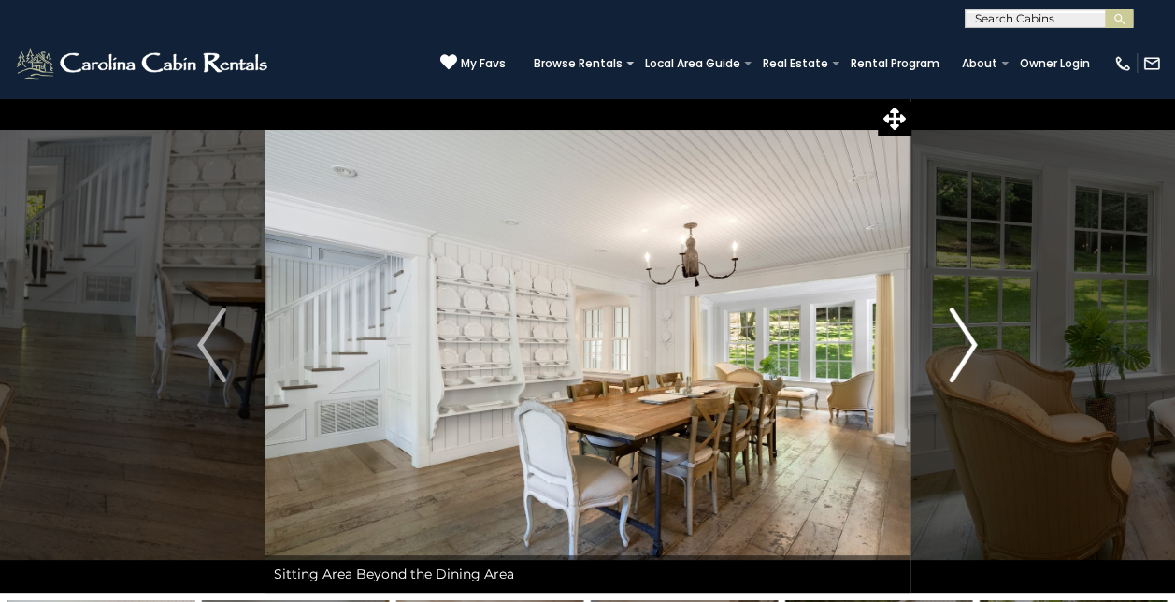
click at [966, 335] on img "Next" at bounding box center [963, 345] width 28 height 75
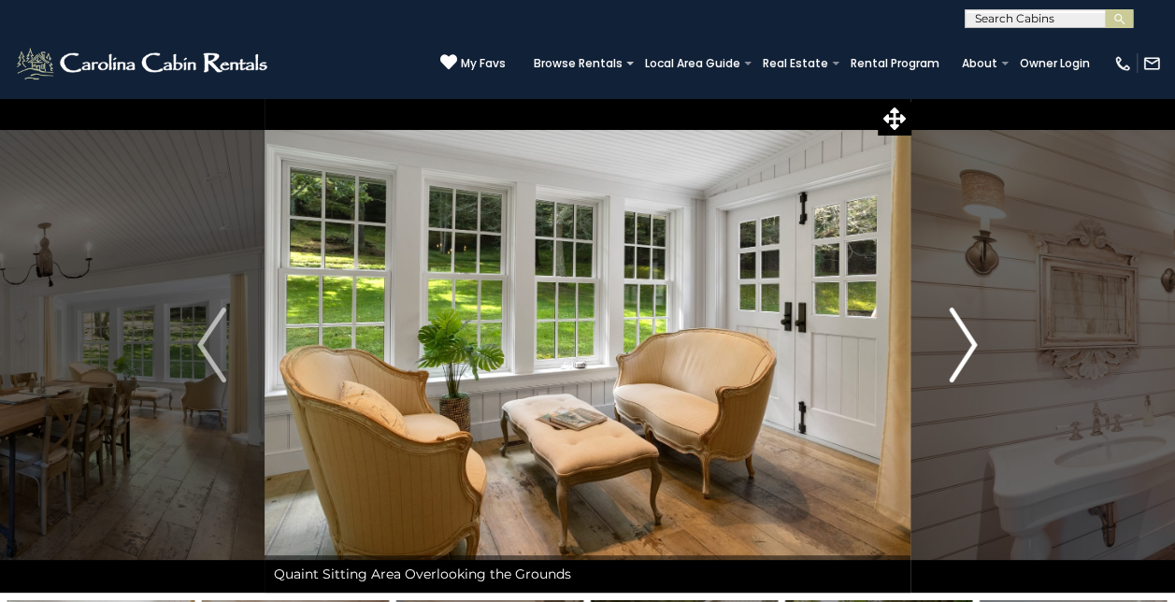
click at [966, 335] on img "Next" at bounding box center [963, 345] width 28 height 75
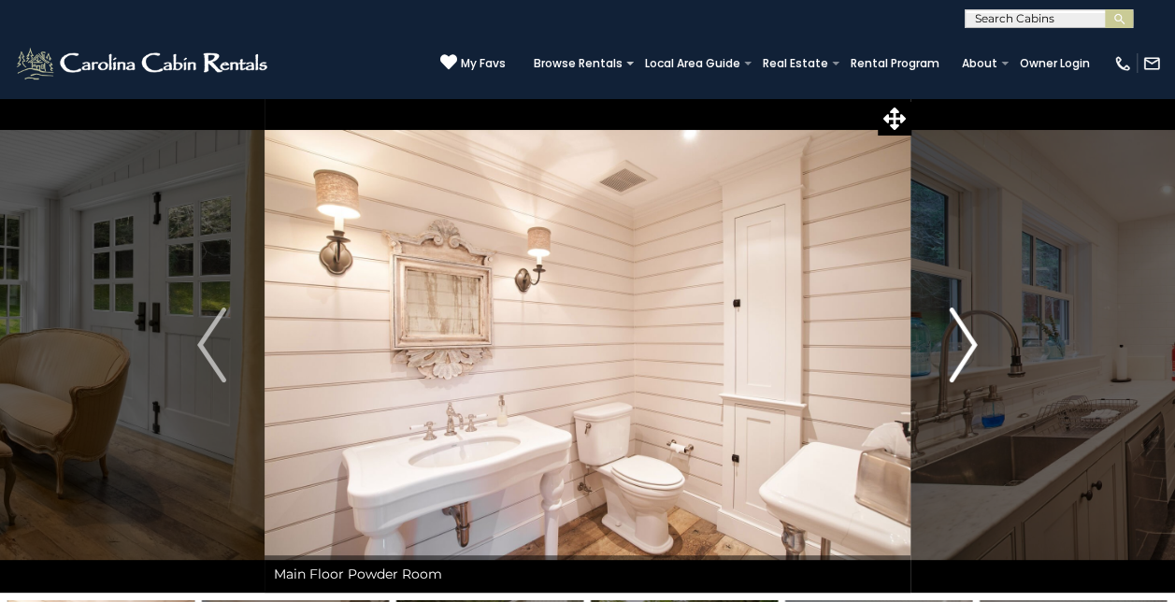
click at [966, 335] on img "Next" at bounding box center [963, 345] width 28 height 75
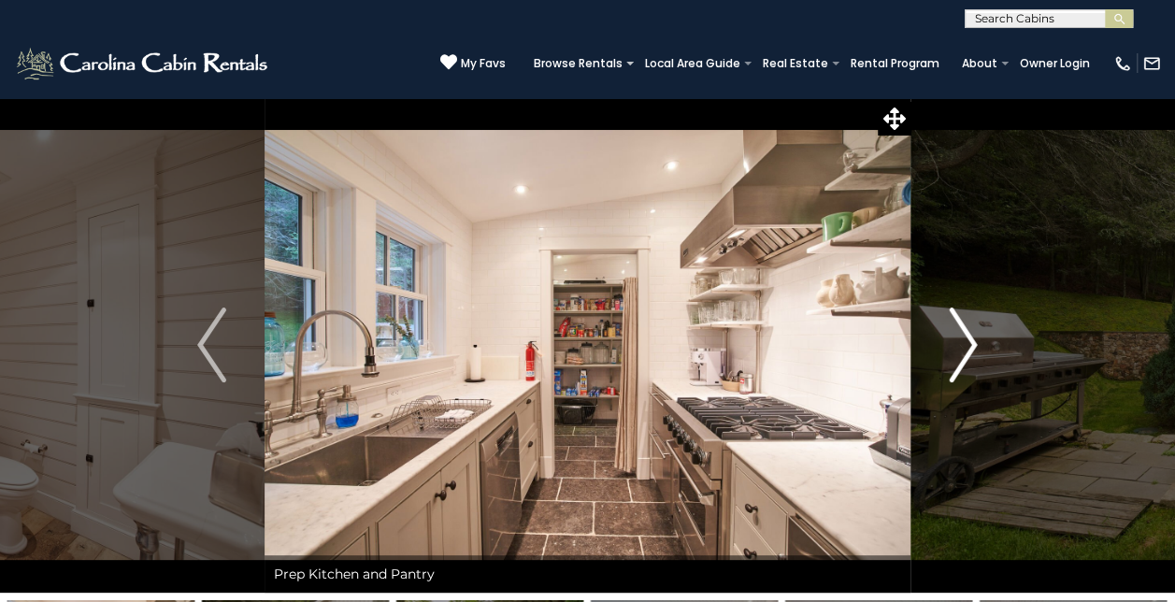
click at [966, 335] on img "Next" at bounding box center [963, 345] width 28 height 75
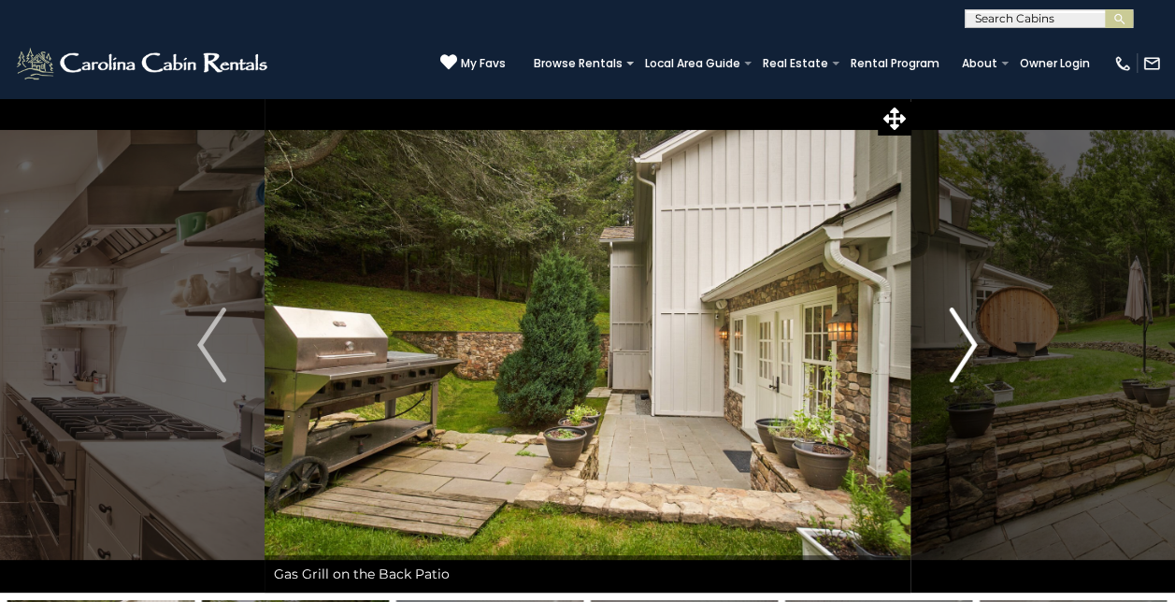
click at [966, 335] on img "Next" at bounding box center [963, 345] width 28 height 75
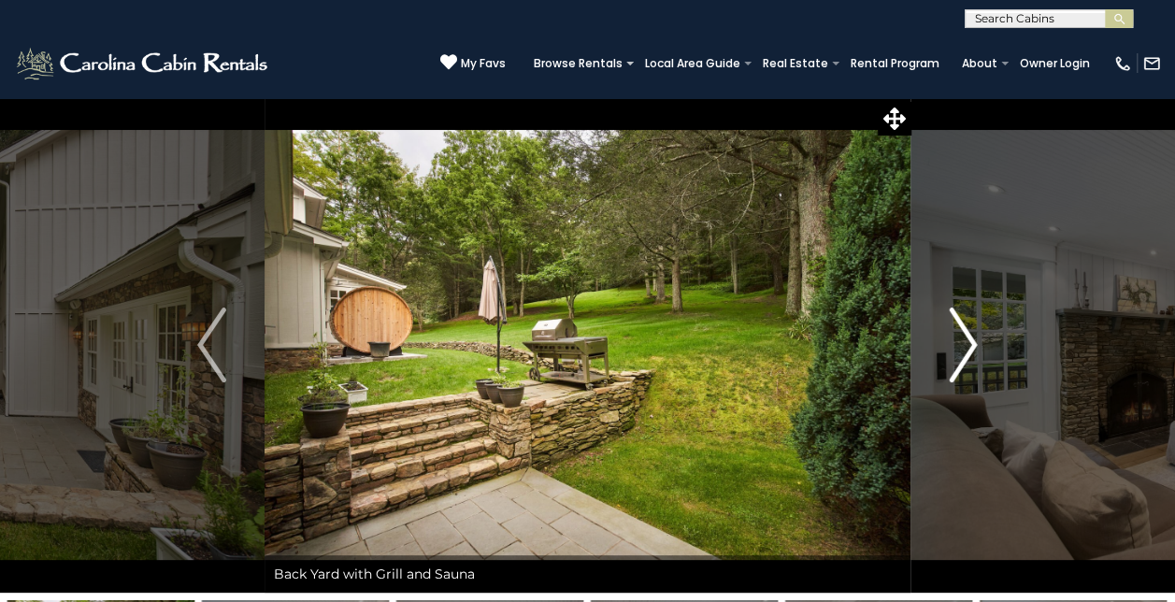
click at [974, 344] on img "Next" at bounding box center [963, 345] width 28 height 75
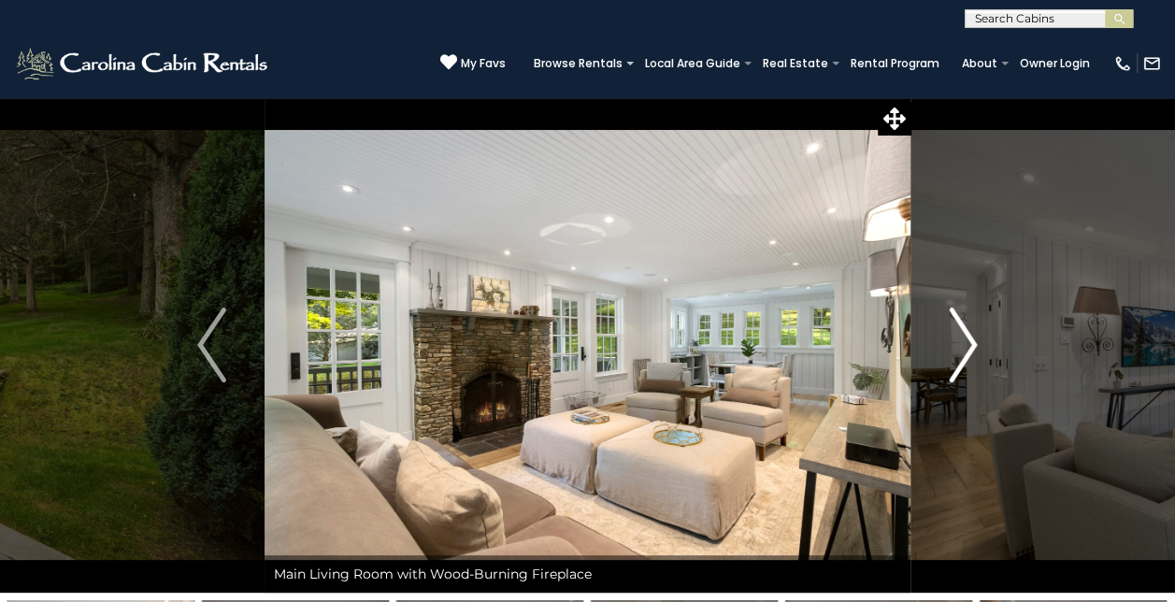
click at [974, 344] on img "Next" at bounding box center [963, 345] width 28 height 75
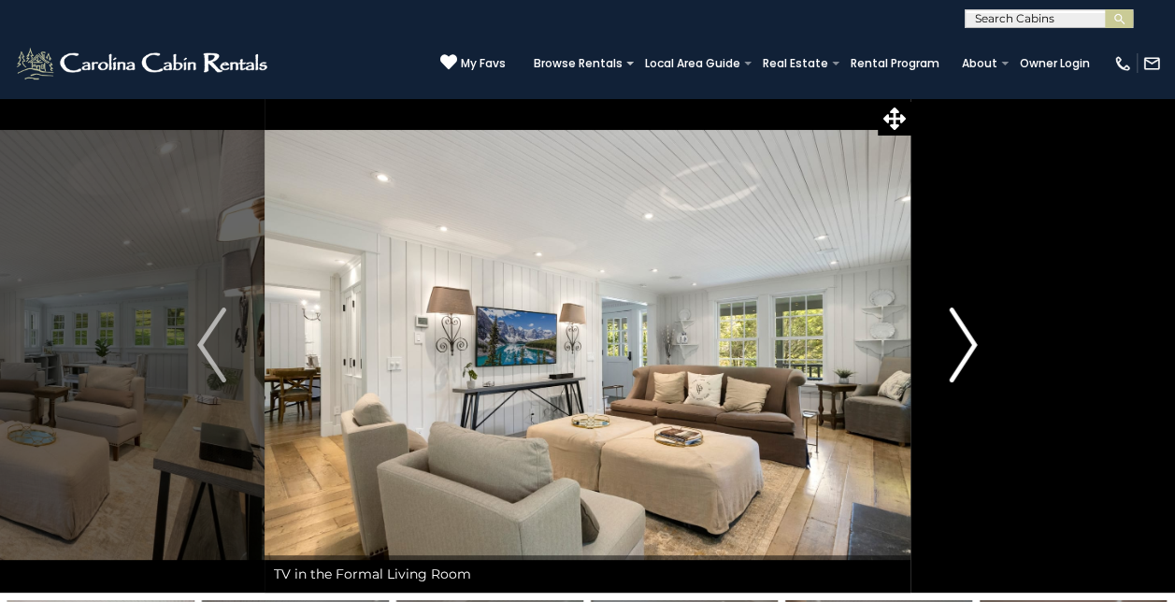
click at [974, 344] on img "Next" at bounding box center [963, 345] width 28 height 75
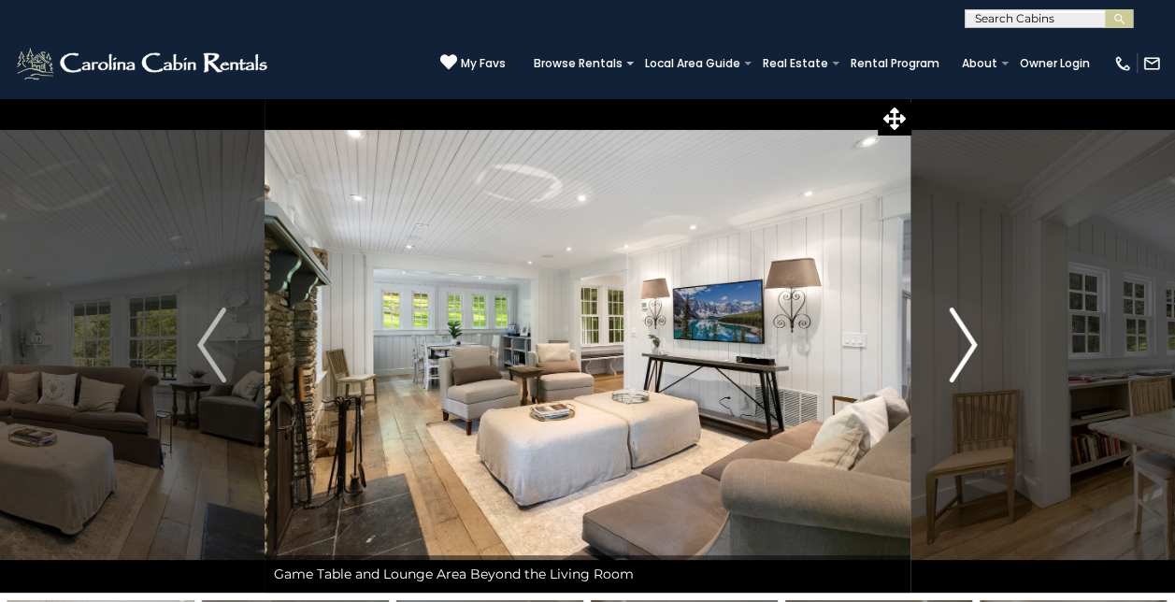
click at [974, 344] on img "Next" at bounding box center [963, 345] width 28 height 75
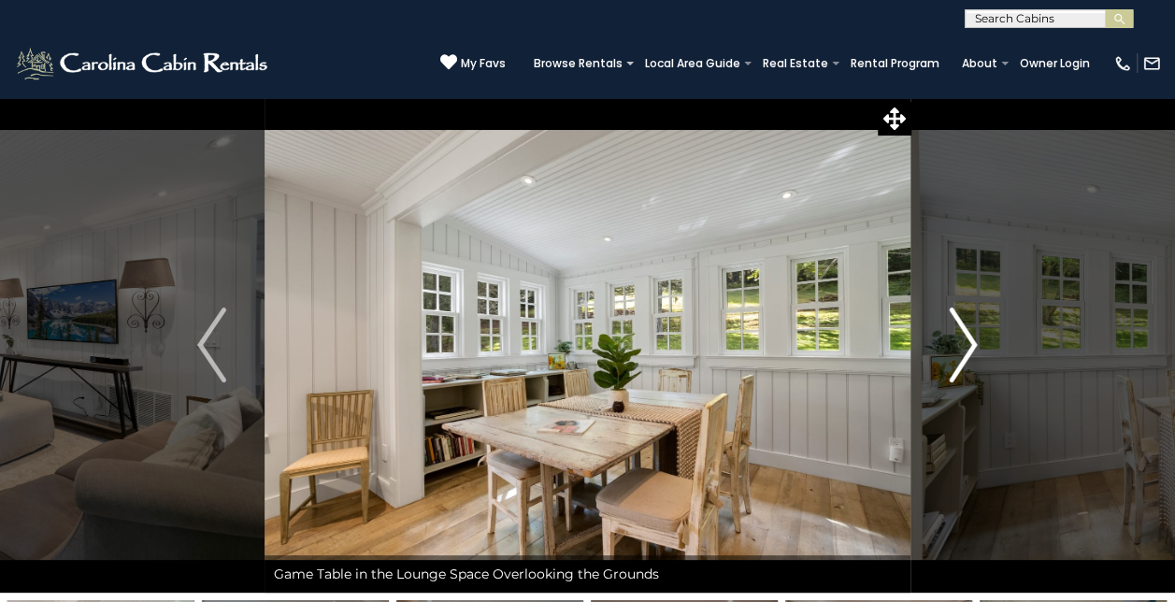
click at [974, 344] on img "Next" at bounding box center [963, 345] width 28 height 75
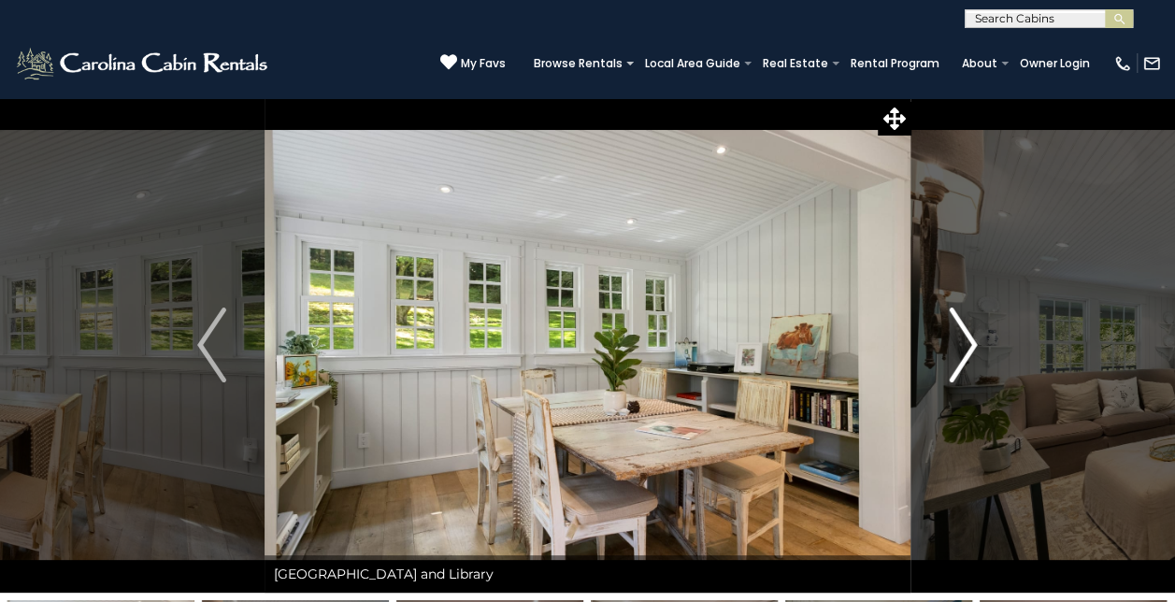
click at [974, 344] on img "Next" at bounding box center [963, 345] width 28 height 75
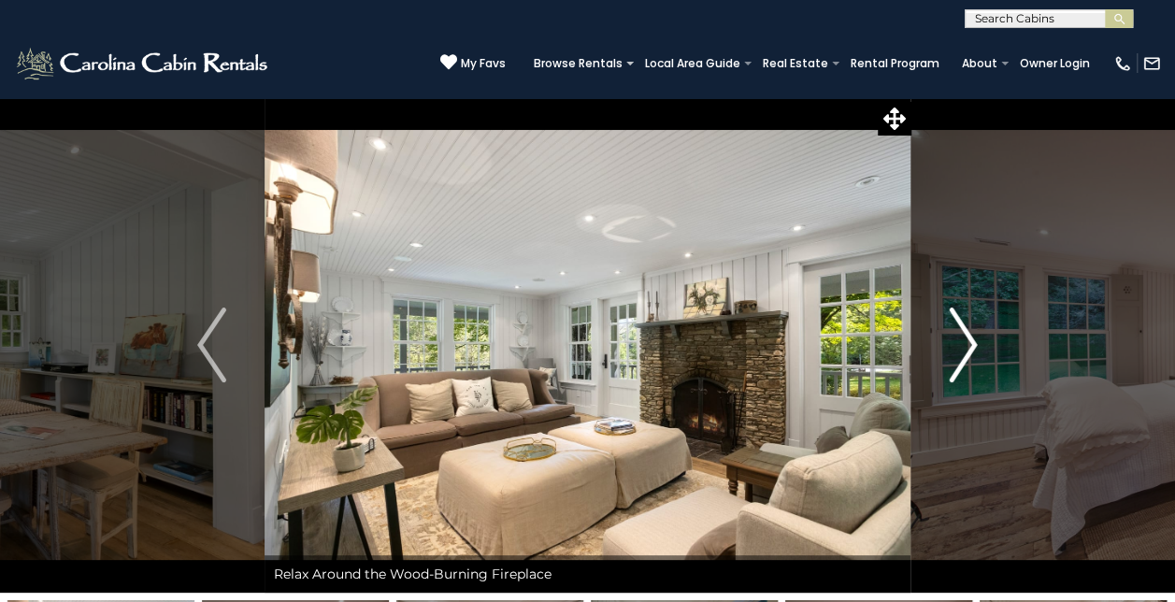
click at [974, 344] on img "Next" at bounding box center [963, 345] width 28 height 75
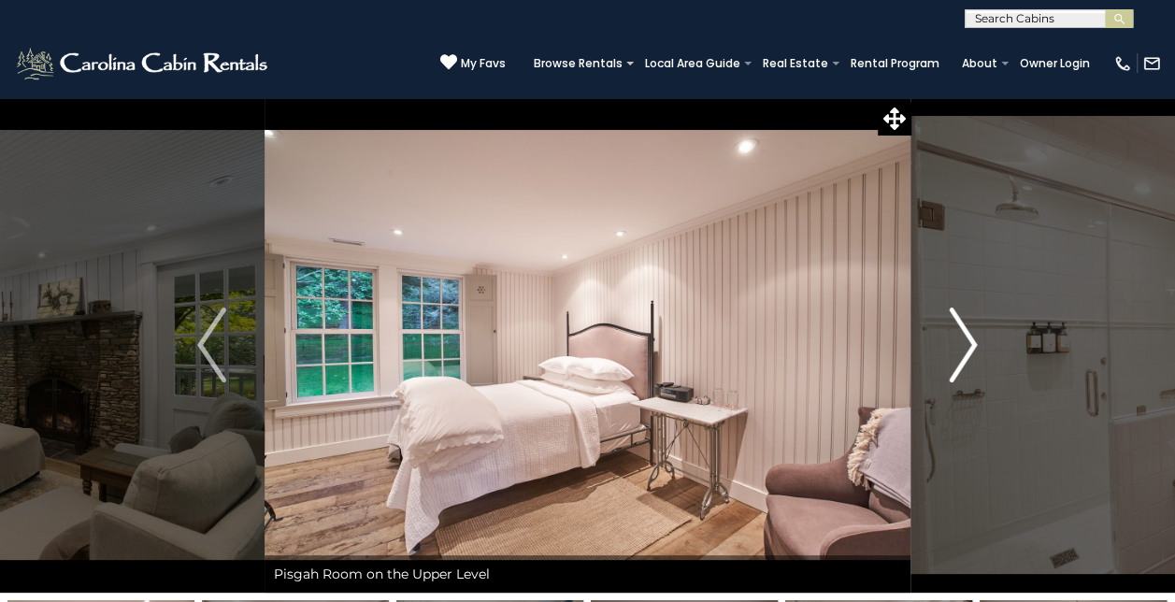
click at [974, 344] on img "Next" at bounding box center [963, 345] width 28 height 75
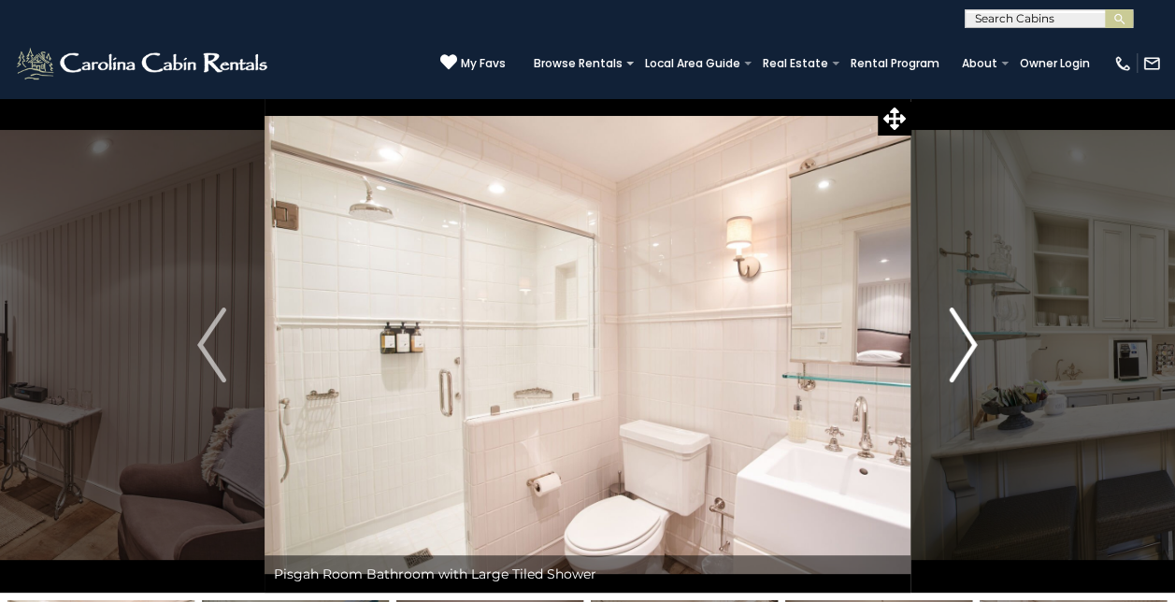
click at [974, 344] on img "Next" at bounding box center [963, 345] width 28 height 75
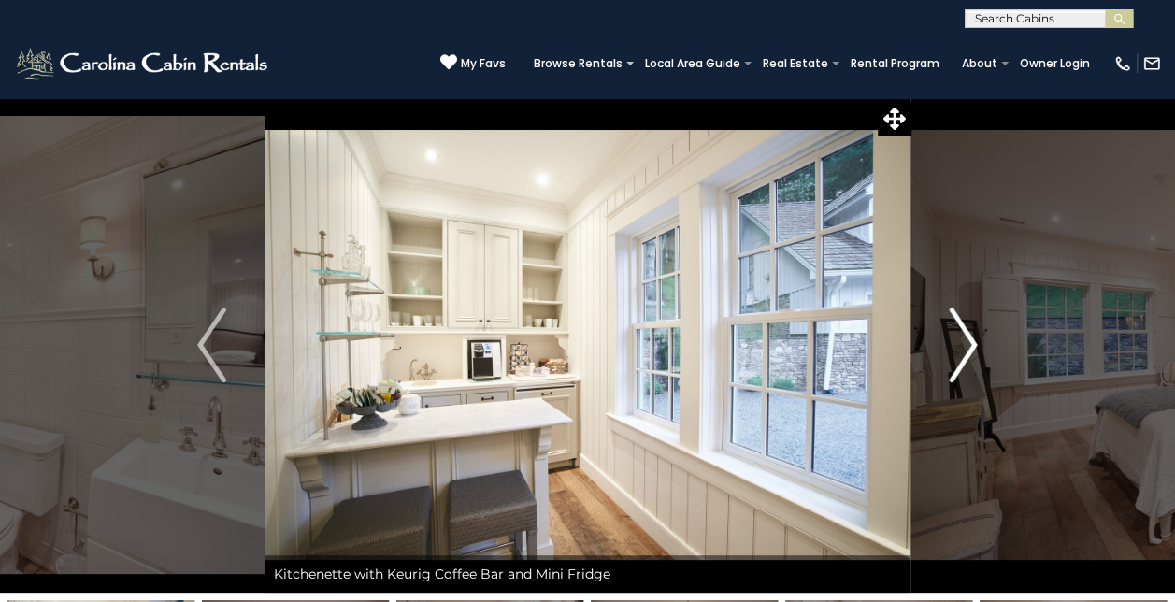
click at [974, 344] on img "Next" at bounding box center [963, 345] width 28 height 75
